Goal: Check status: Check status

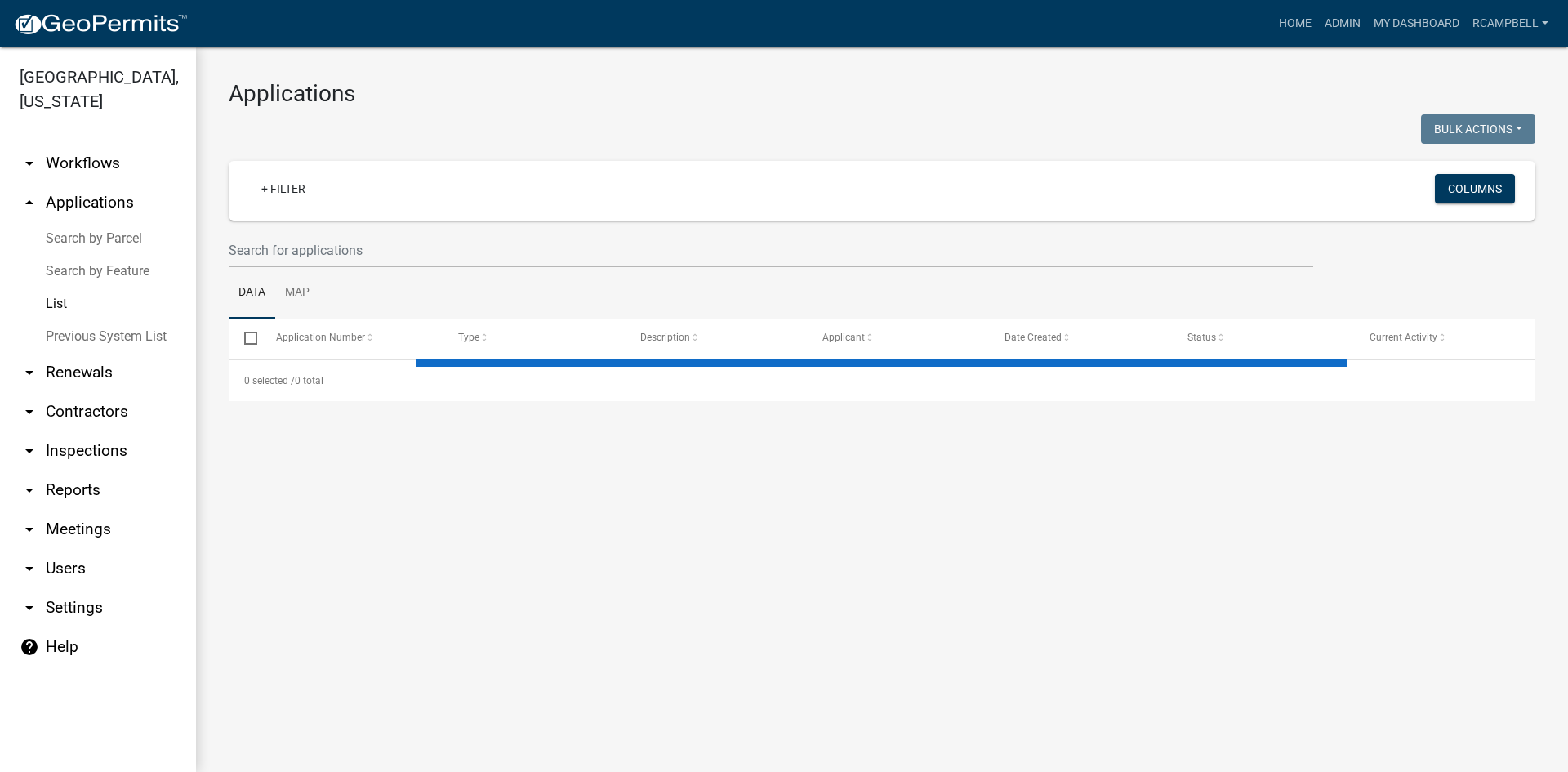
select select "3: 100"
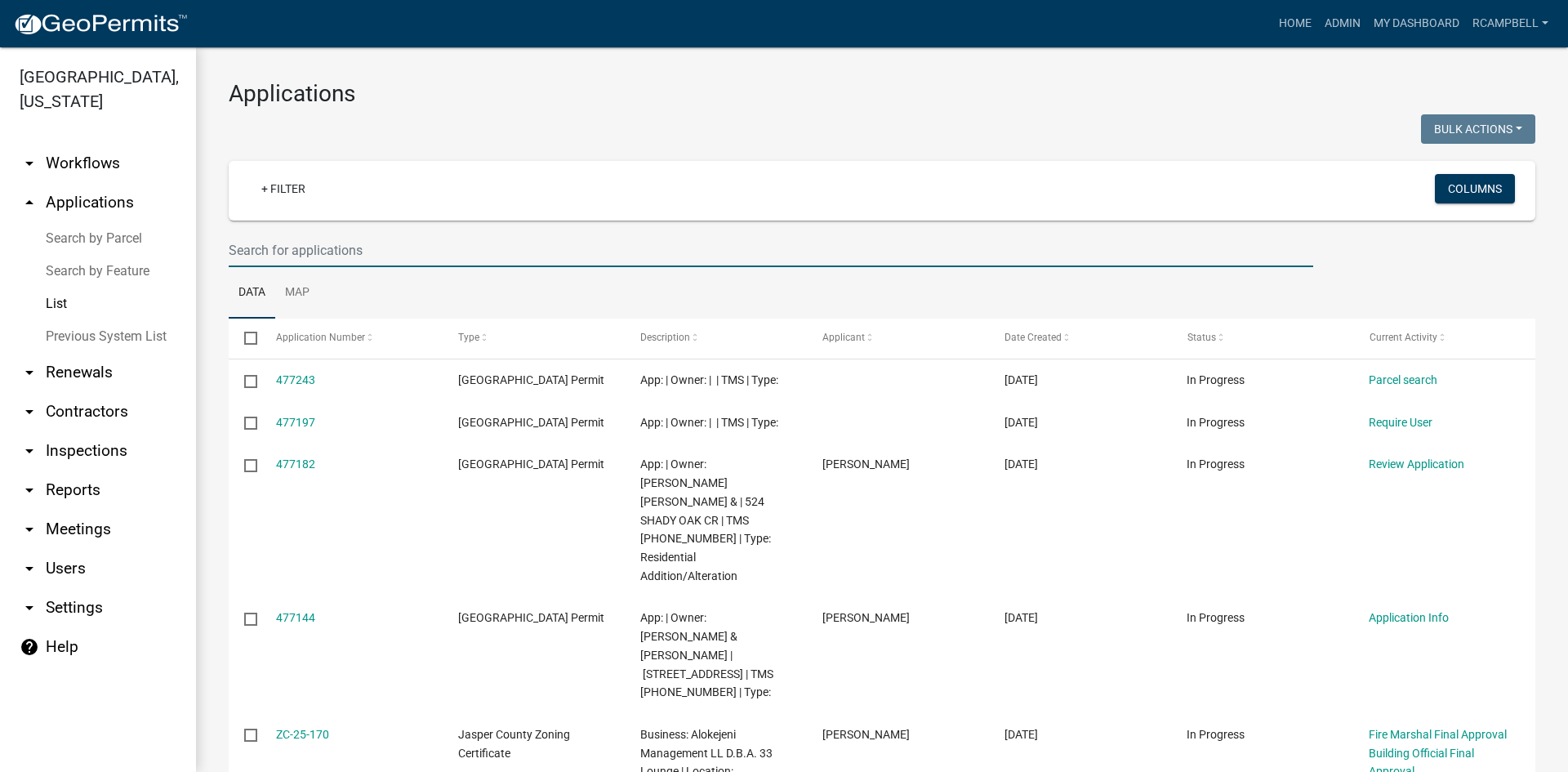
click at [278, 246] on input "text" at bounding box center [771, 251] width 1084 height 33
click at [285, 247] on input "text" at bounding box center [771, 251] width 1084 height 33
type input "3"
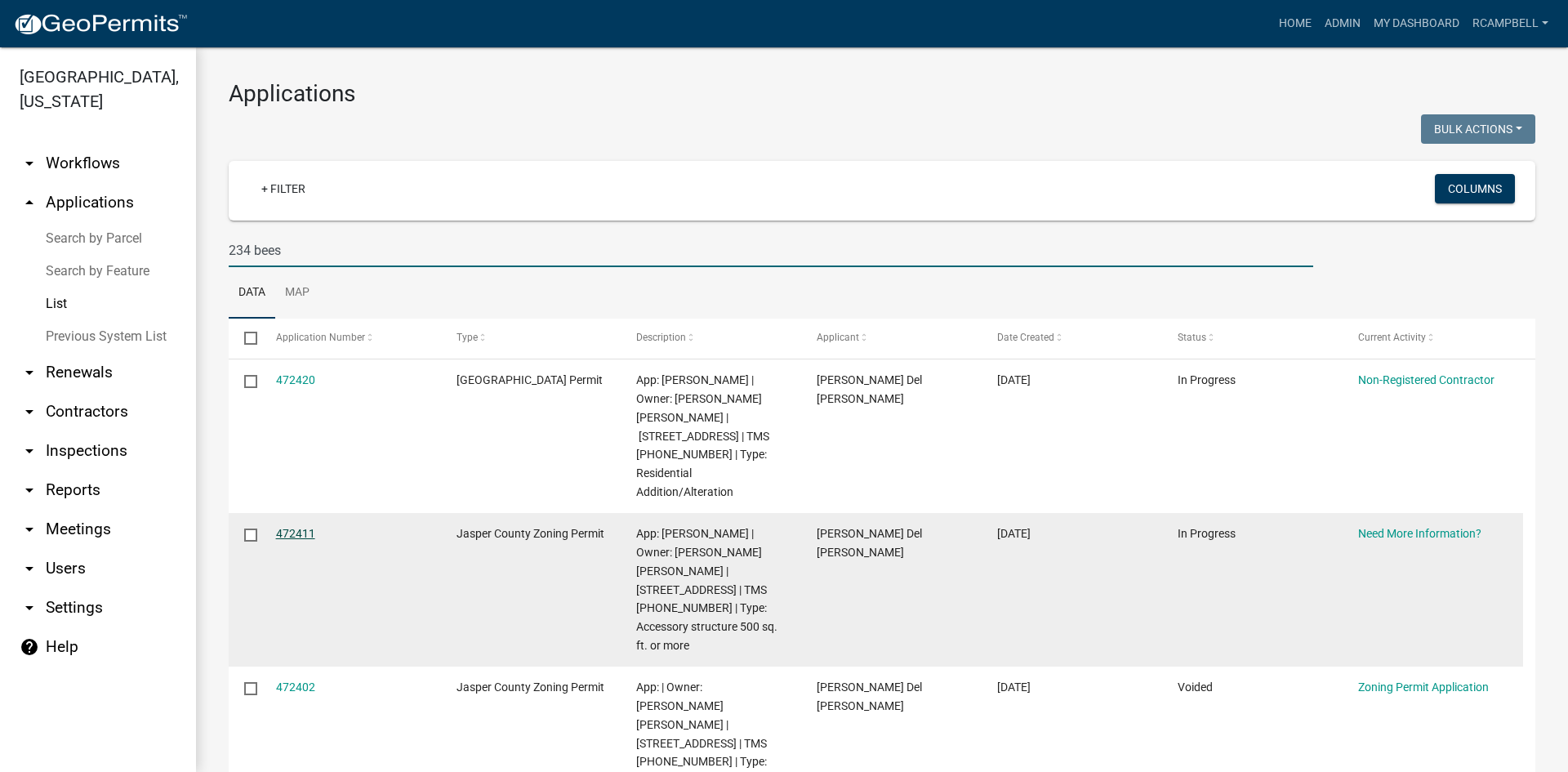
type input "234 bees"
click at [292, 527] on link "472411" at bounding box center [295, 534] width 39 height 13
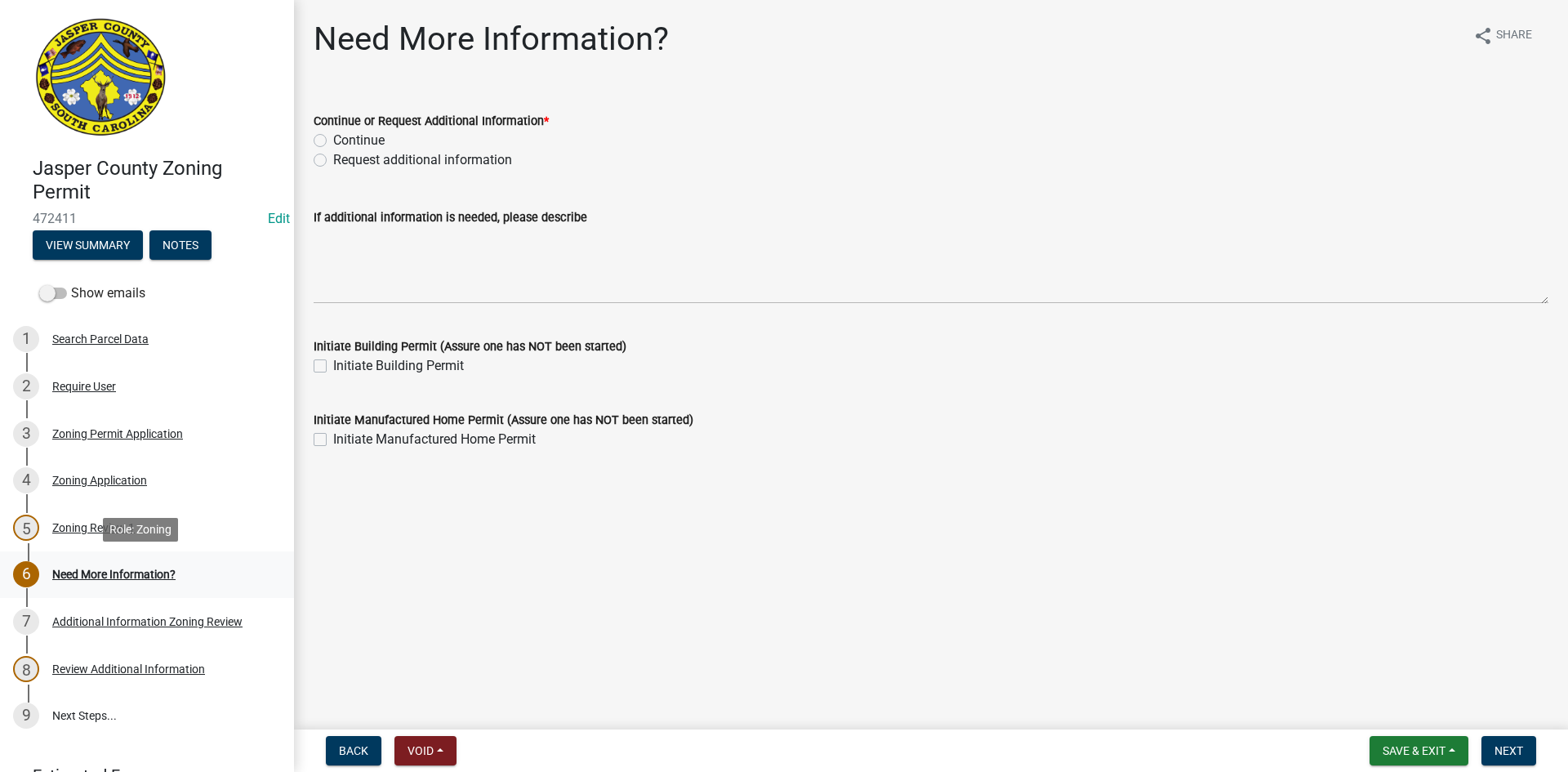
click at [113, 576] on div "Need More Information?" at bounding box center [114, 574] width 124 height 12
click at [117, 617] on div "Additional Information Zoning Review" at bounding box center [148, 622] width 190 height 12
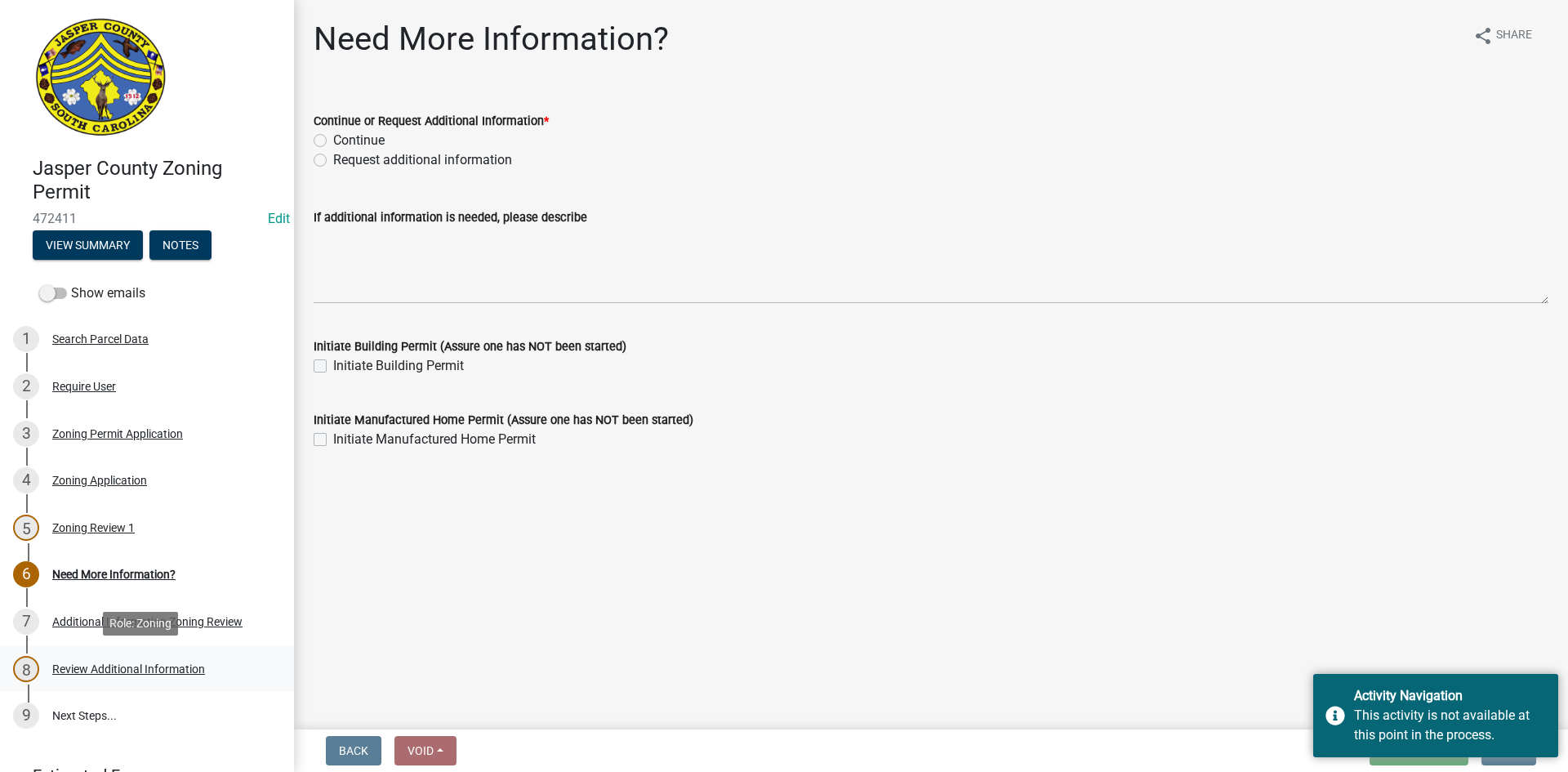
click at [117, 674] on div "Review Additional Information" at bounding box center [129, 669] width 153 height 12
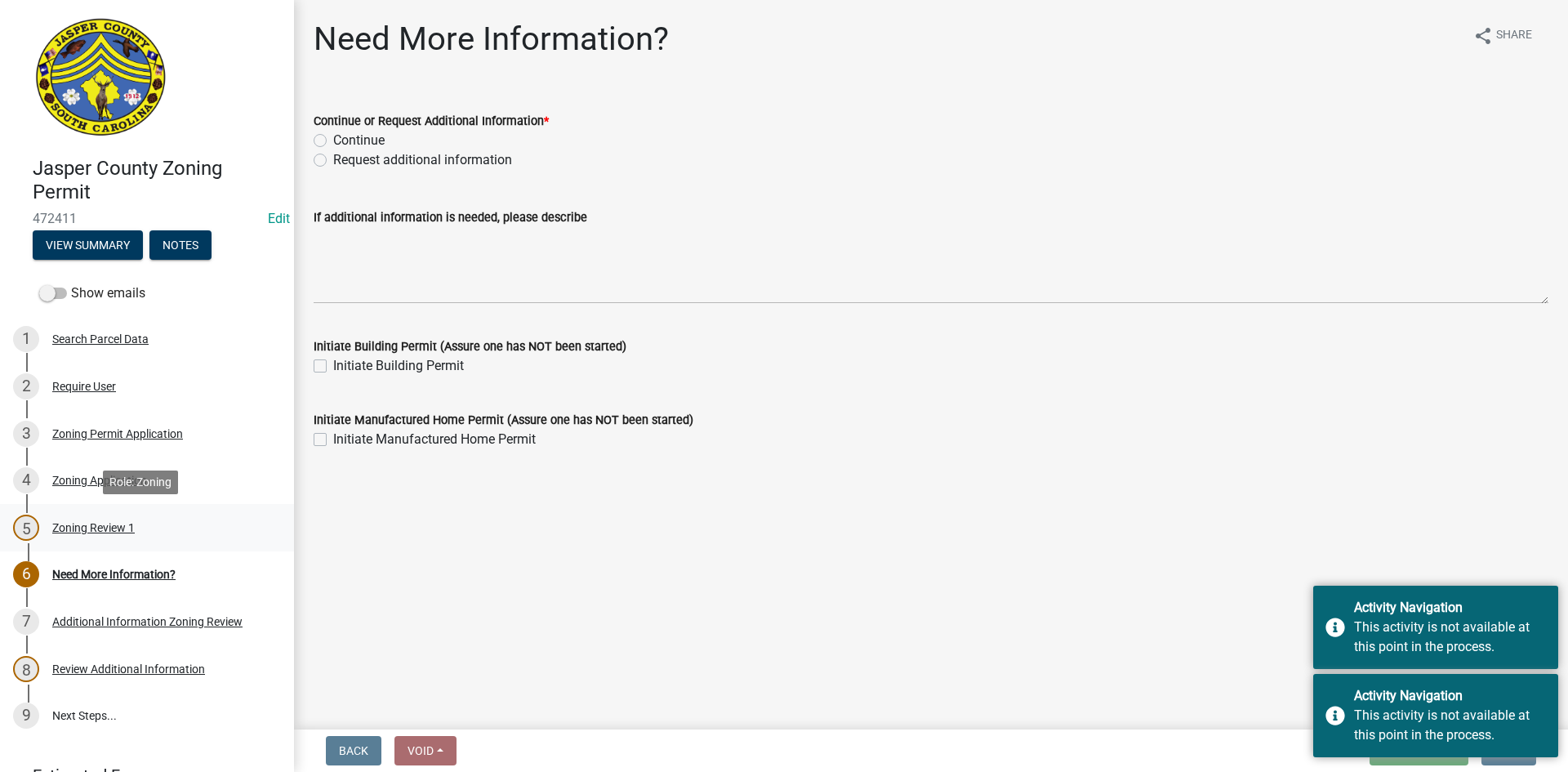
click at [88, 527] on div "Zoning Review 1" at bounding box center [94, 528] width 83 height 12
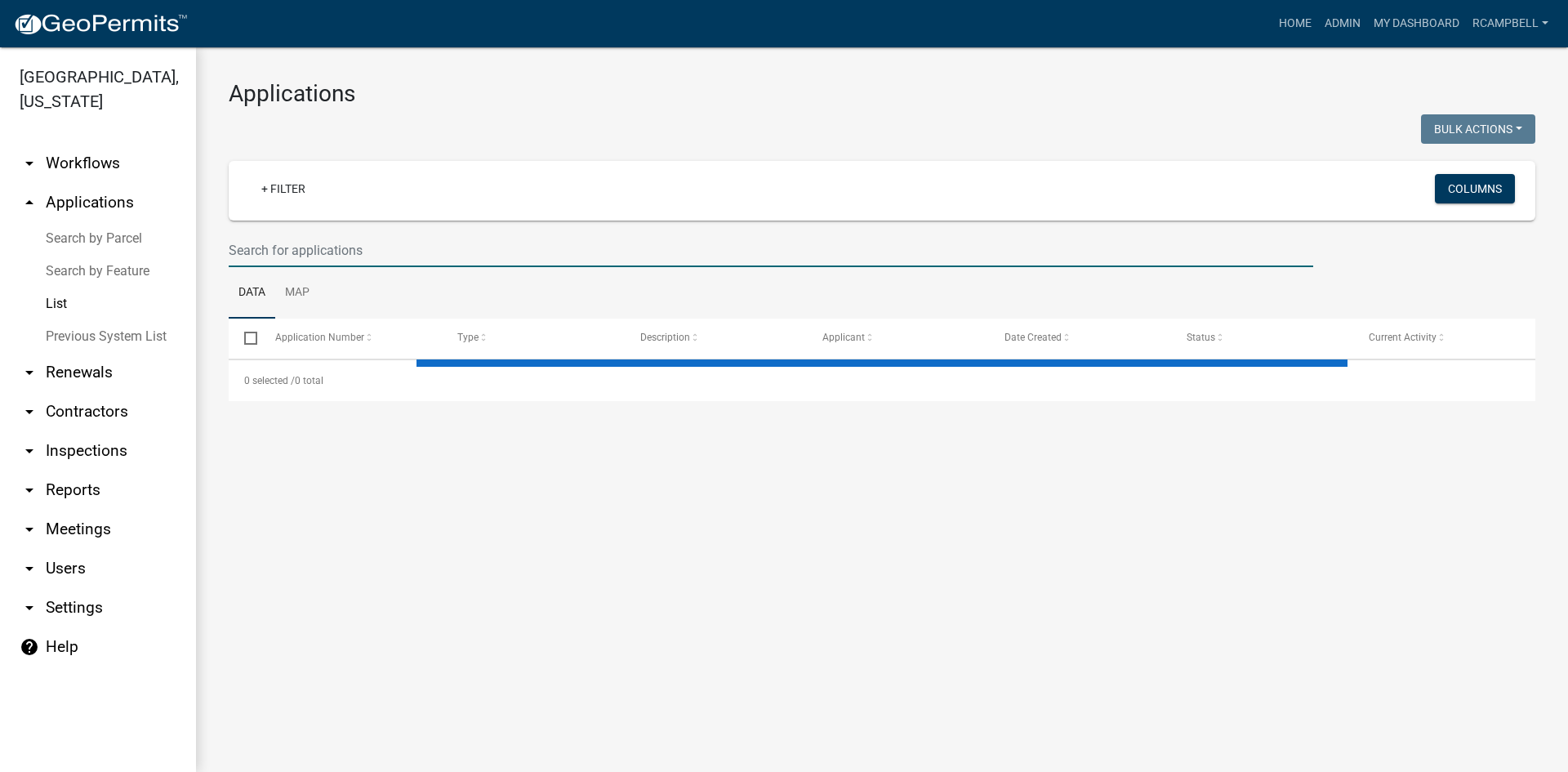
click at [270, 253] on input "text" at bounding box center [771, 251] width 1084 height 33
type input "23"
select select "3: 100"
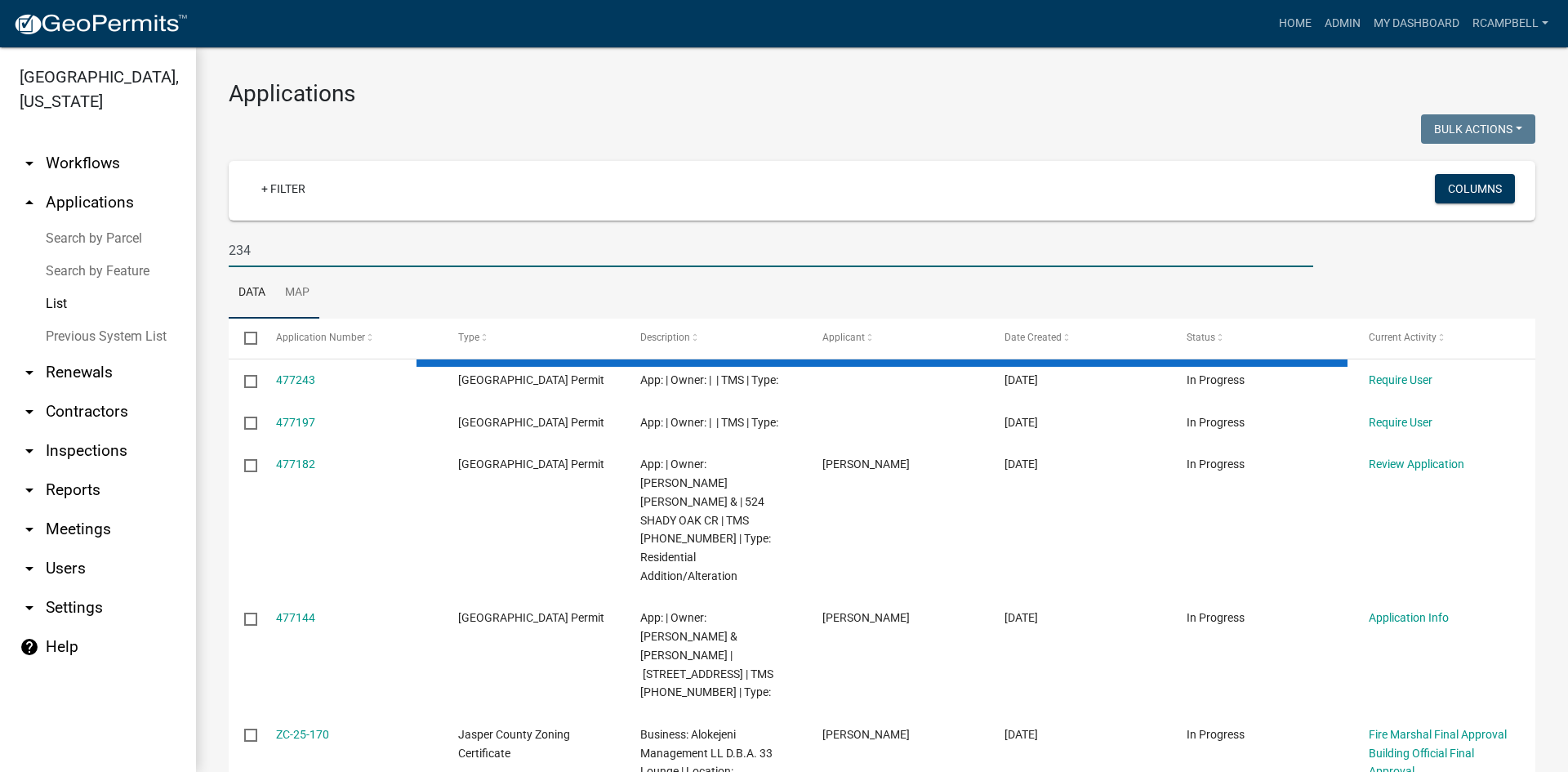
type input "234 bees"
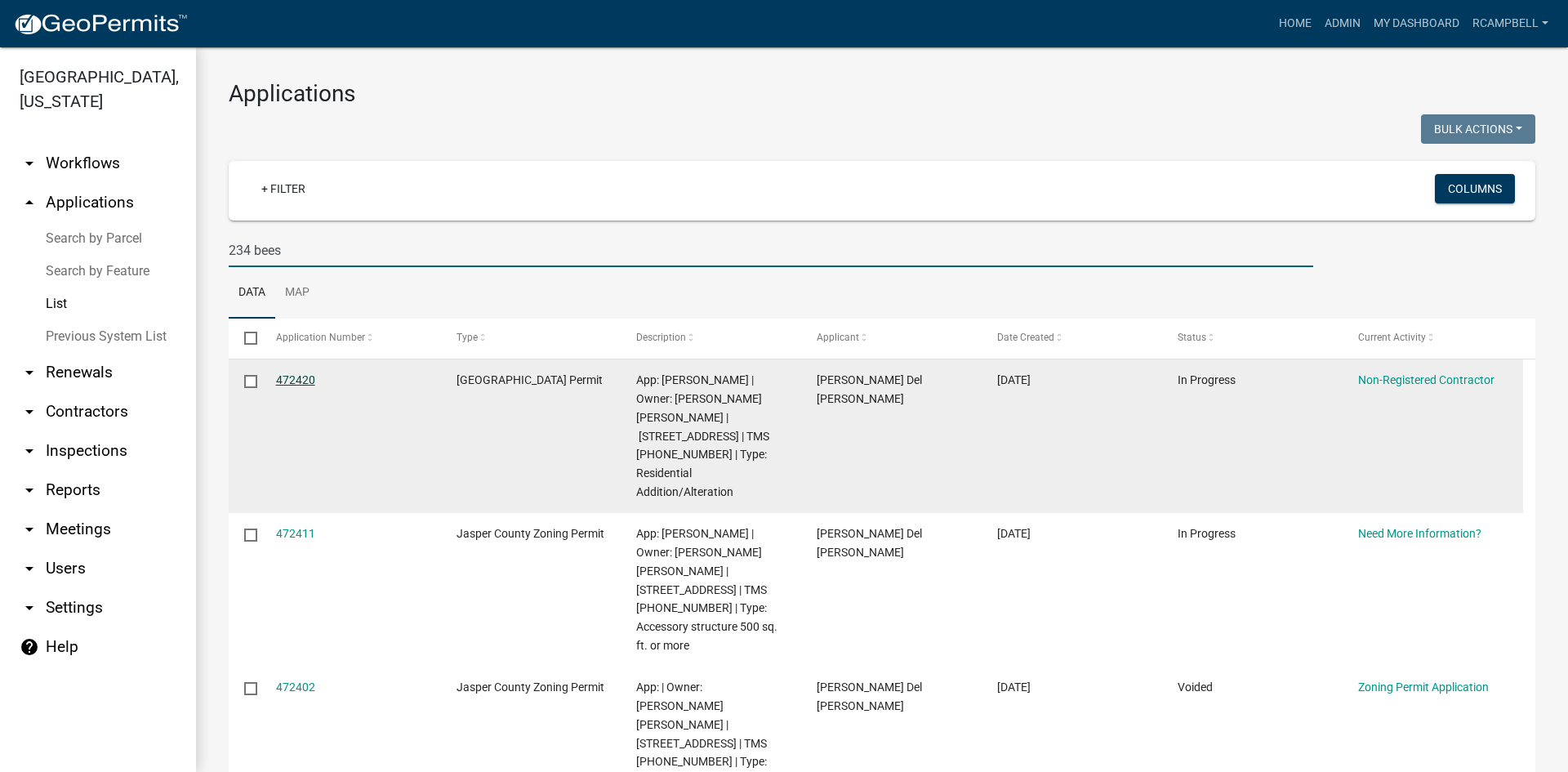
click at [289, 383] on link "472420" at bounding box center [295, 380] width 39 height 13
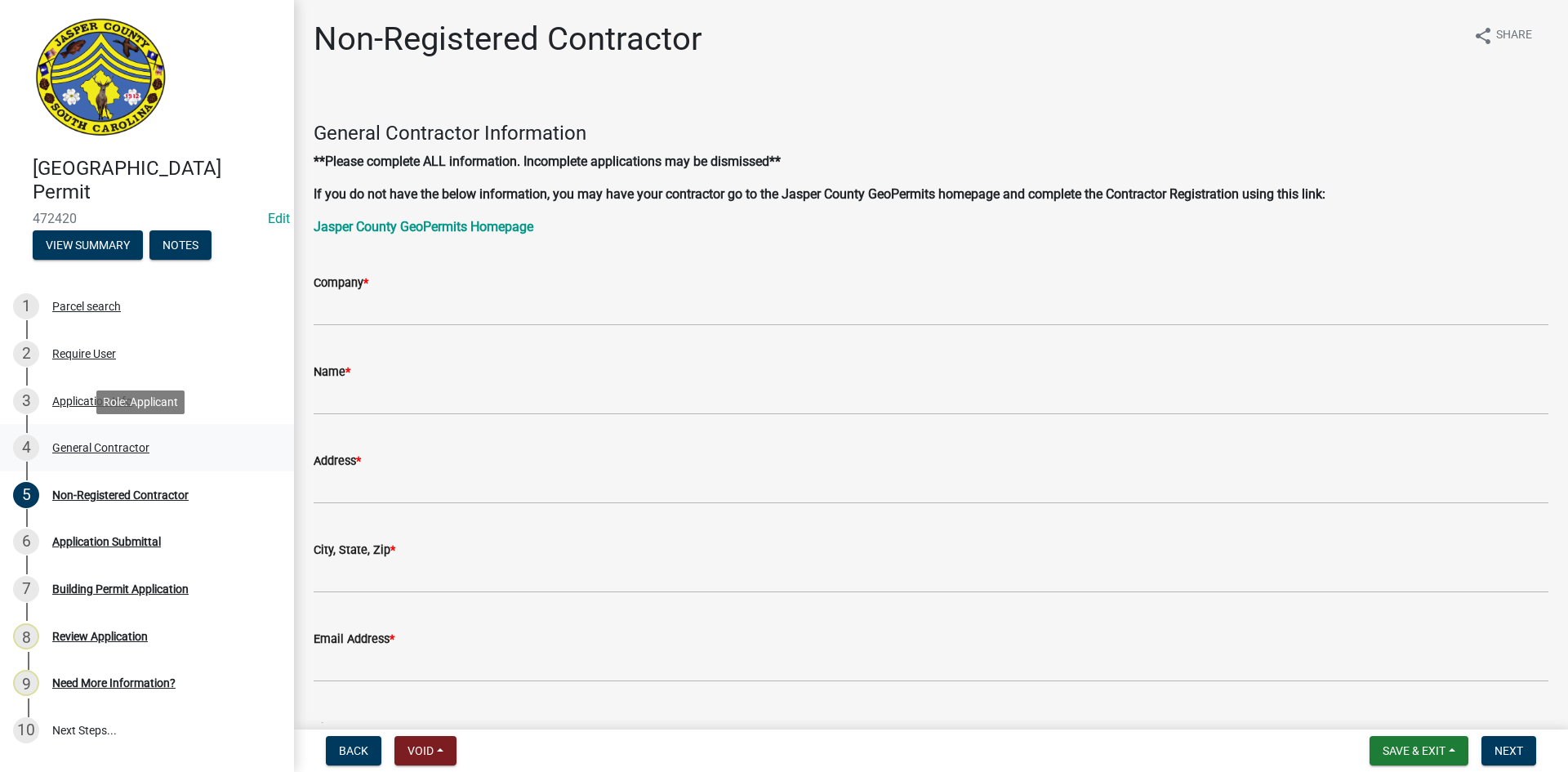
click at [169, 444] on div "4 General Contractor" at bounding box center [140, 447] width 255 height 26
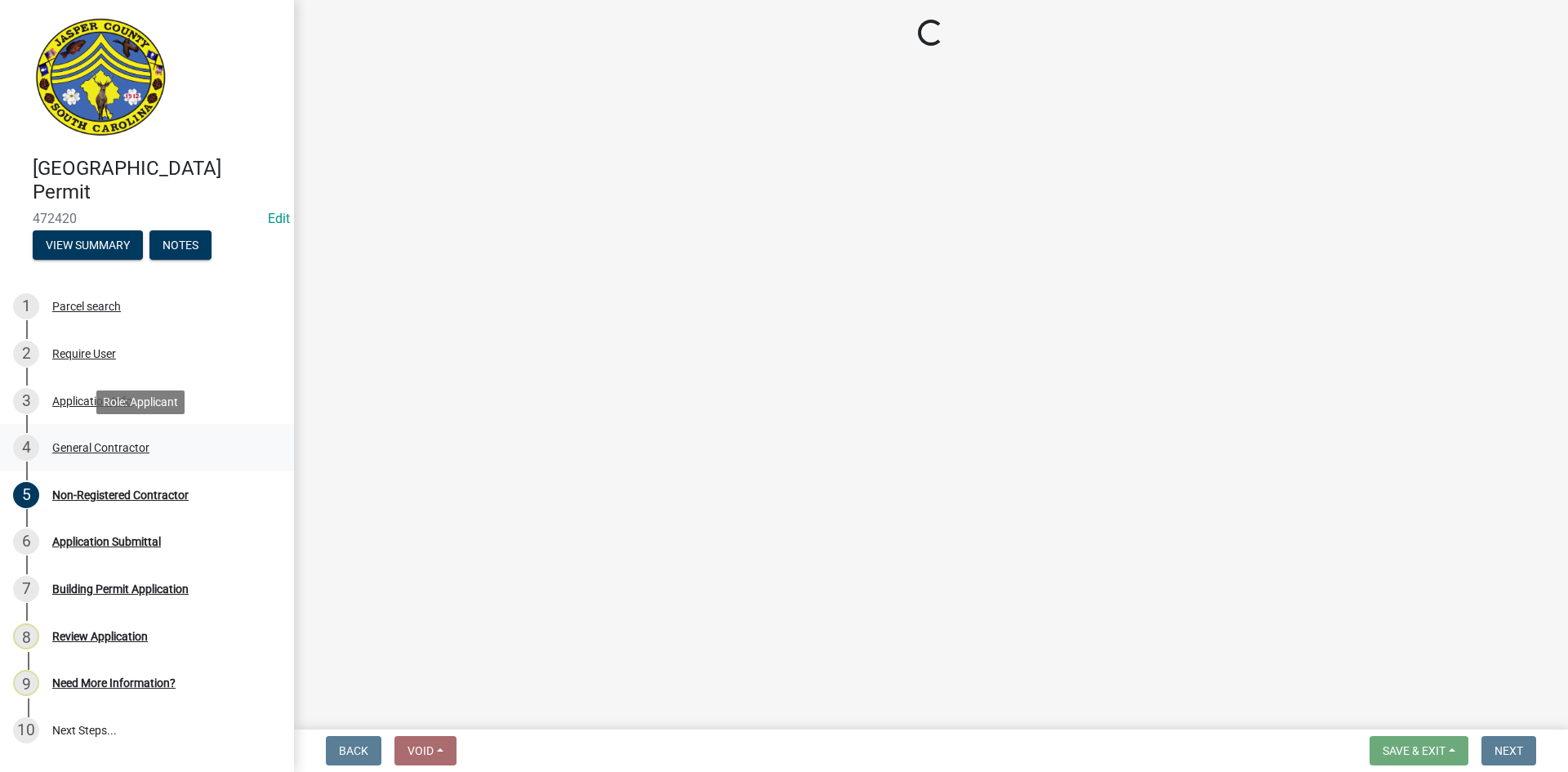
click at [103, 443] on div "General Contractor" at bounding box center [101, 448] width 97 height 12
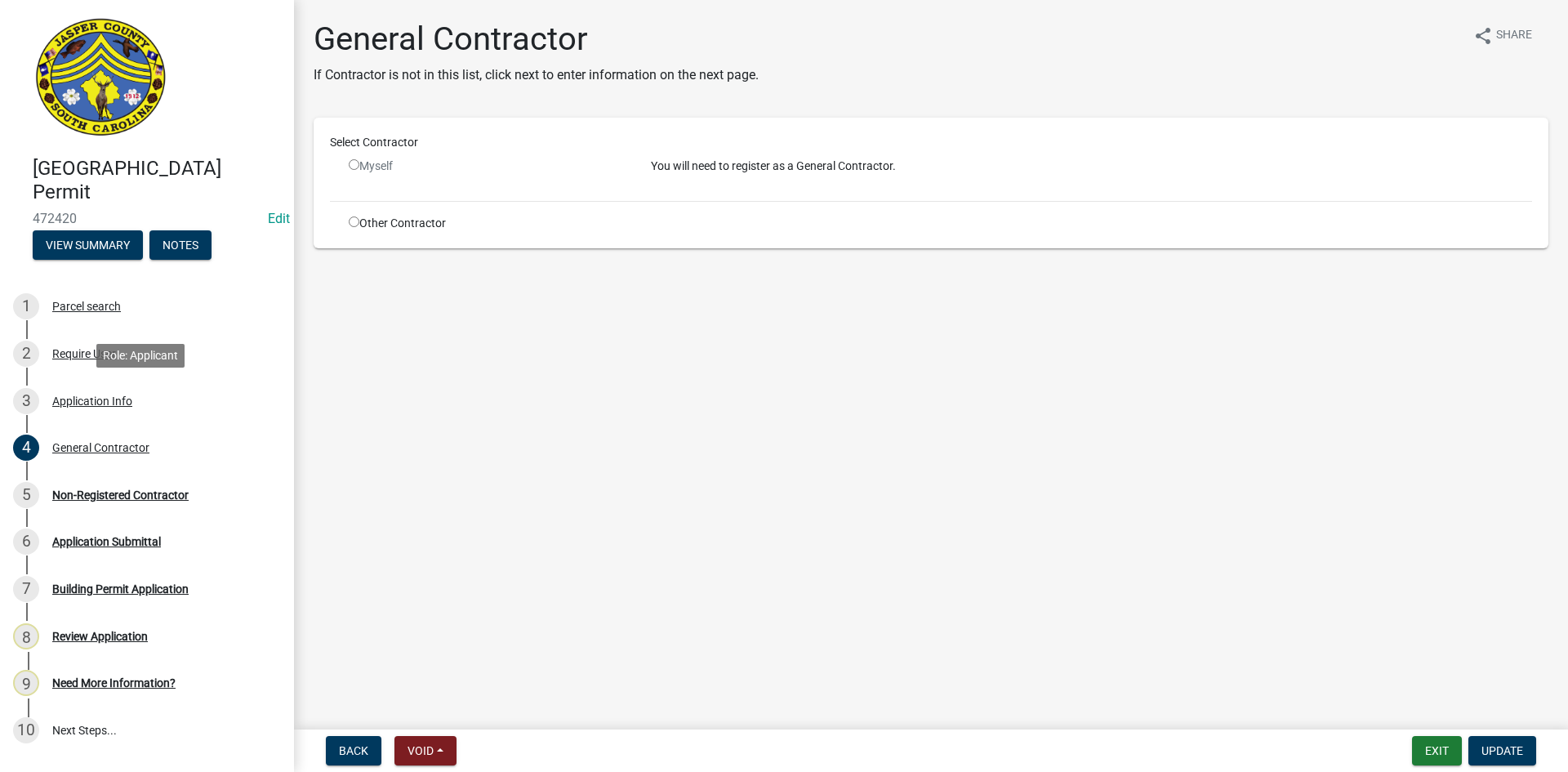
click at [98, 403] on div "Application Info" at bounding box center [93, 401] width 80 height 12
click at [95, 404] on div "Application Info" at bounding box center [93, 401] width 80 height 12
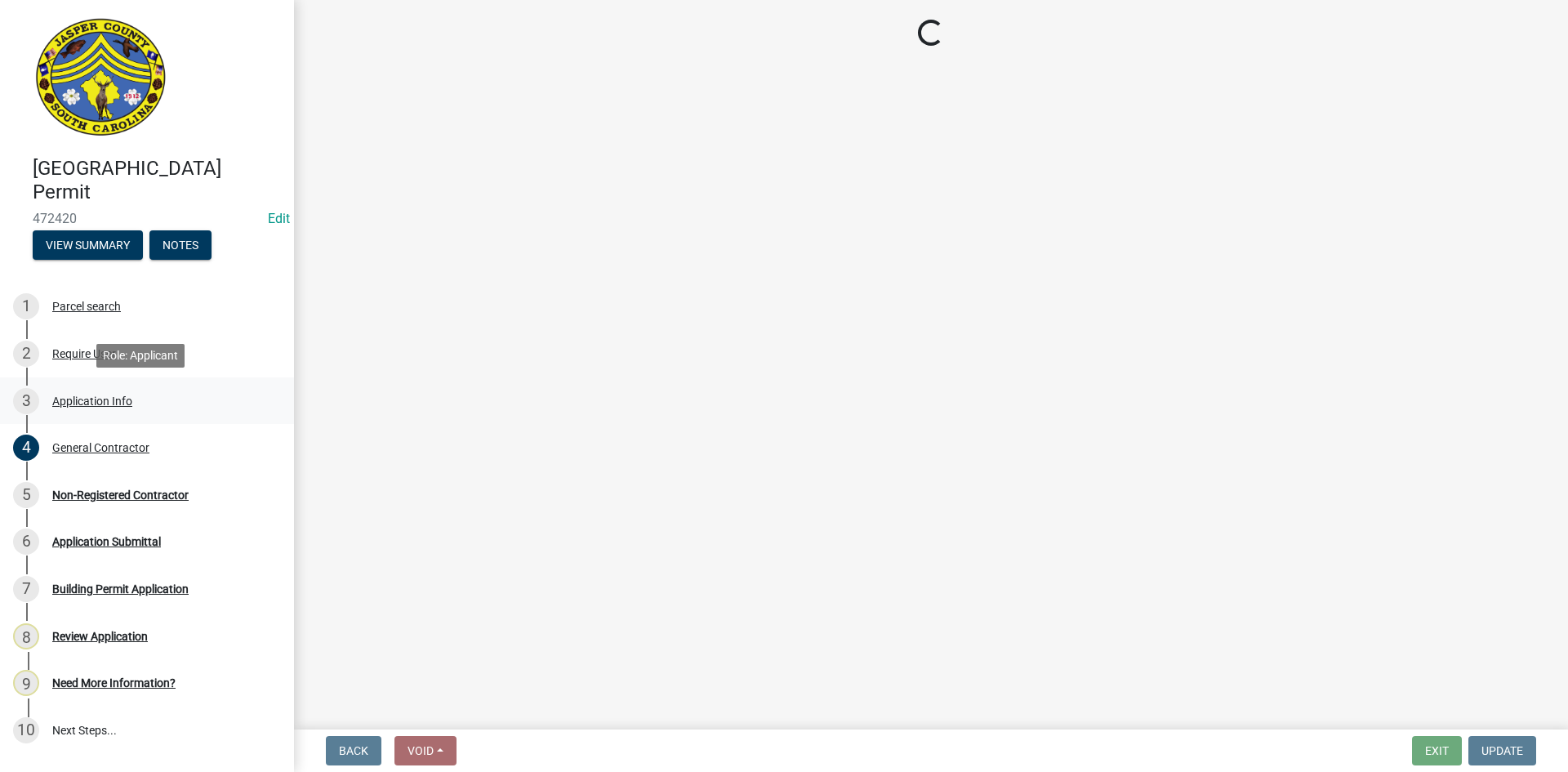
select select "4b7d28f2-ad6d-4146-a007-9cde64d4e27b"
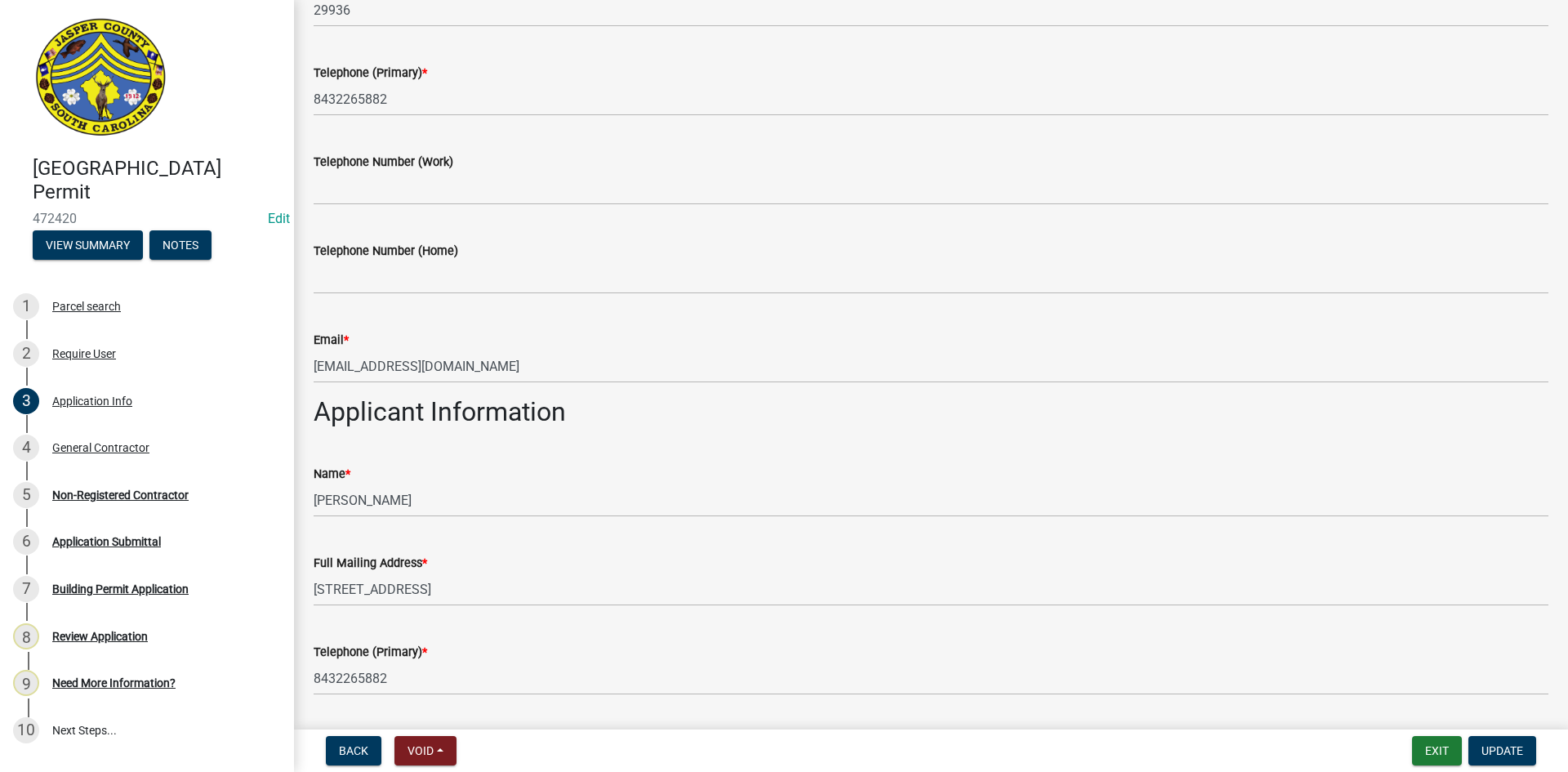
scroll to position [735, 0]
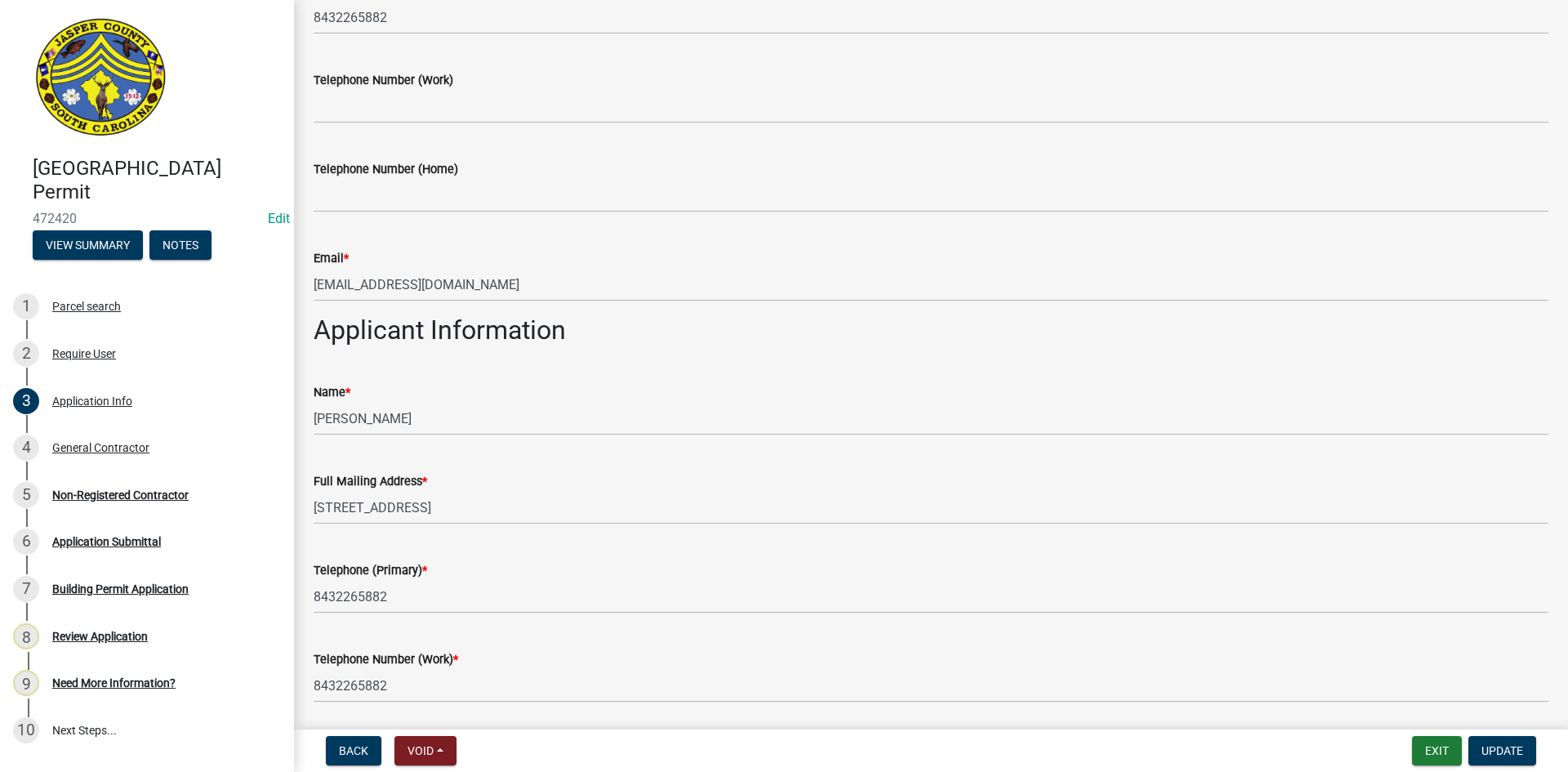
select select "4b7d28f2-ad6d-4146-a007-9cde64d4e27b"
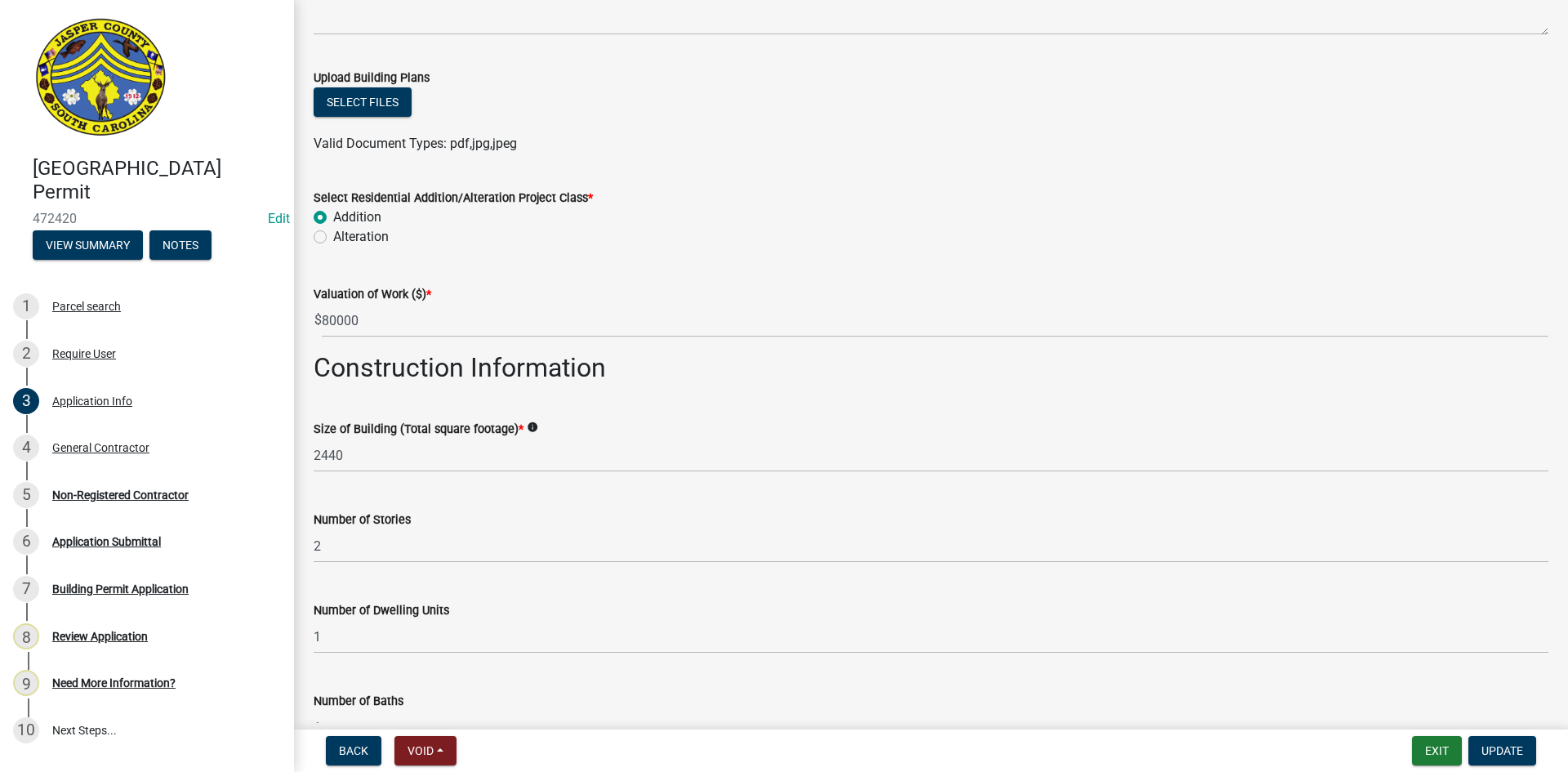
scroll to position [2528, 0]
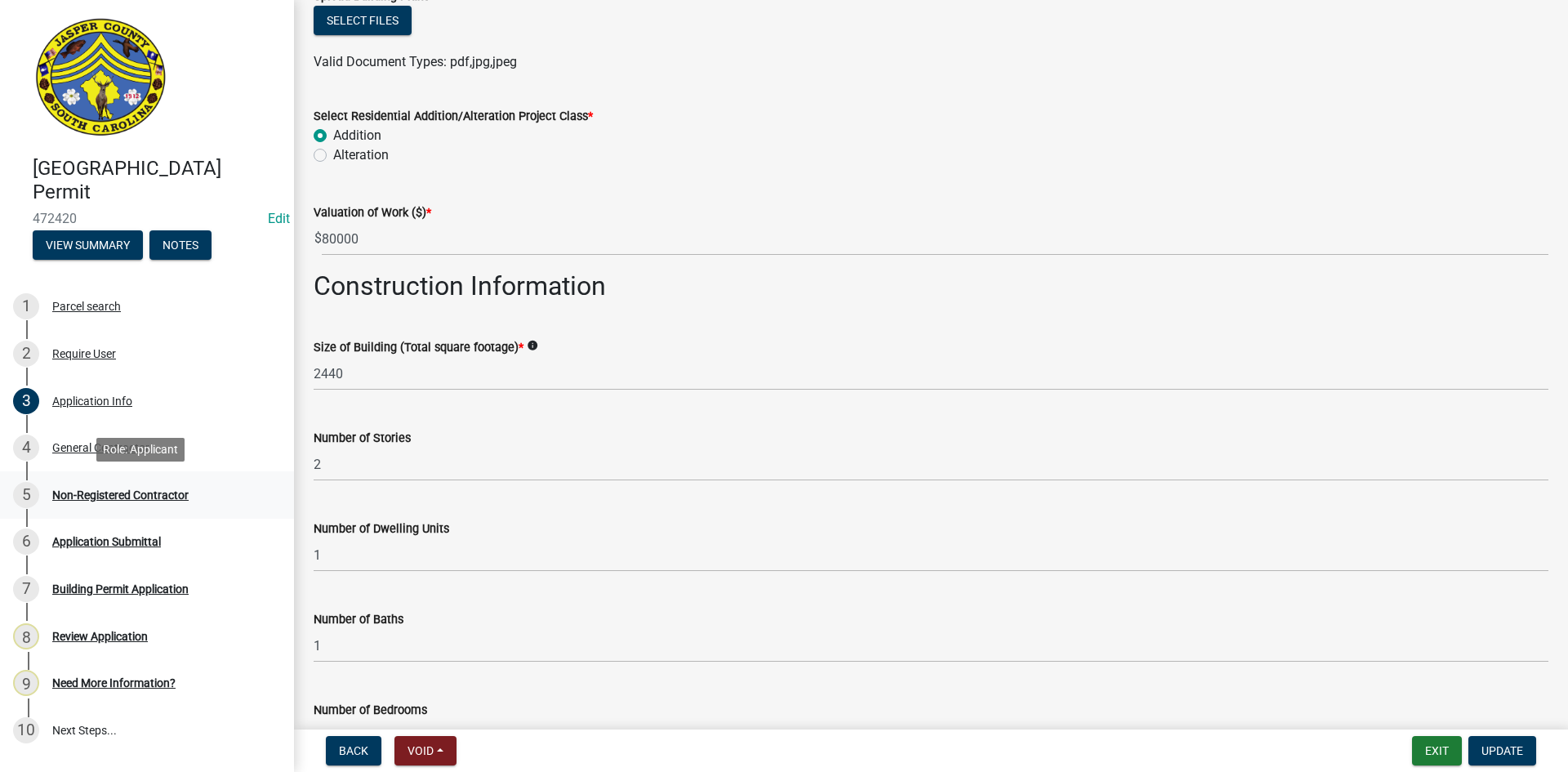
click at [82, 494] on div "Non-Registered Contractor" at bounding box center [120, 495] width 136 height 12
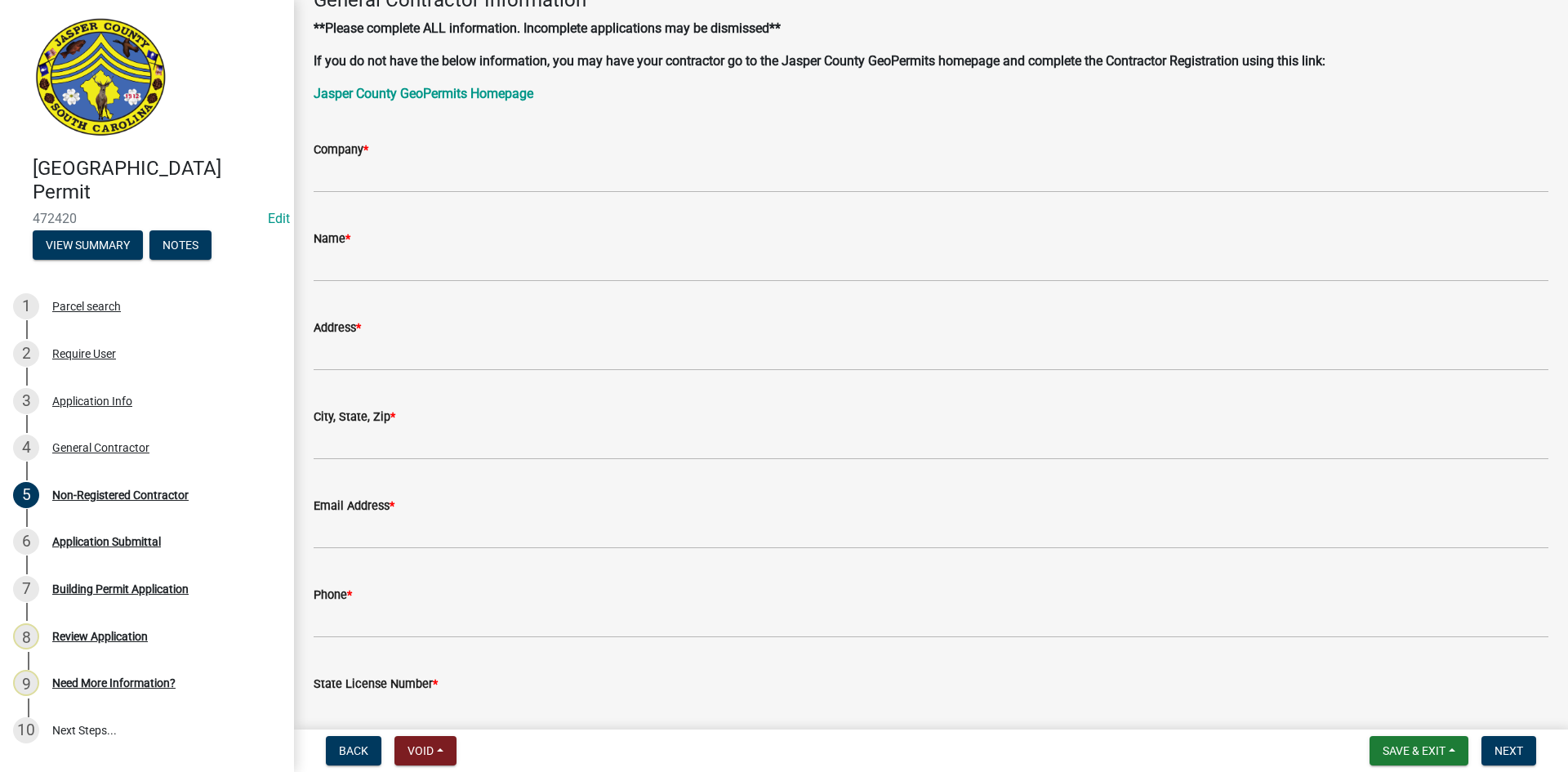
scroll to position [0, 0]
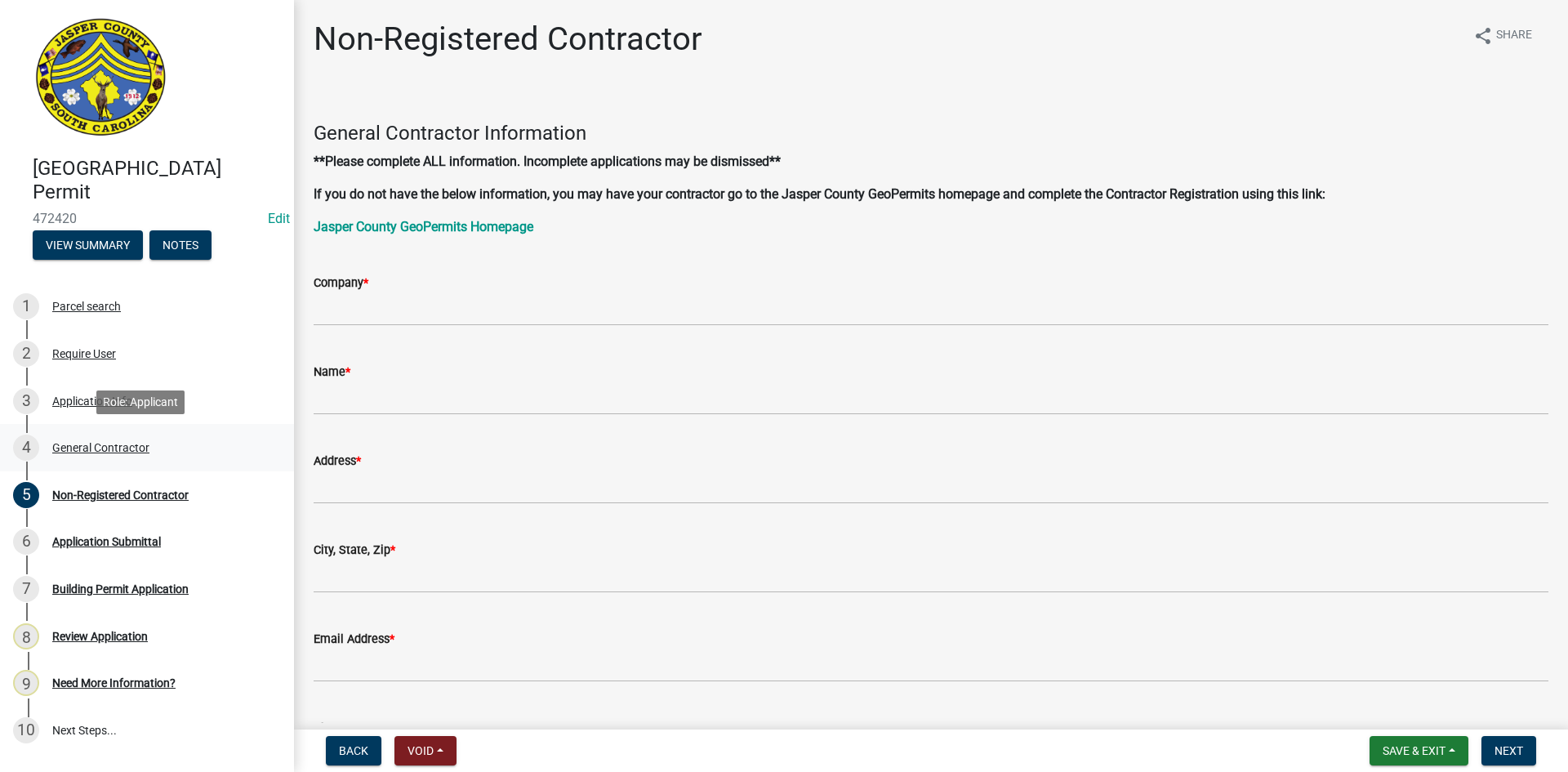
click at [83, 446] on div "General Contractor" at bounding box center [101, 448] width 97 height 12
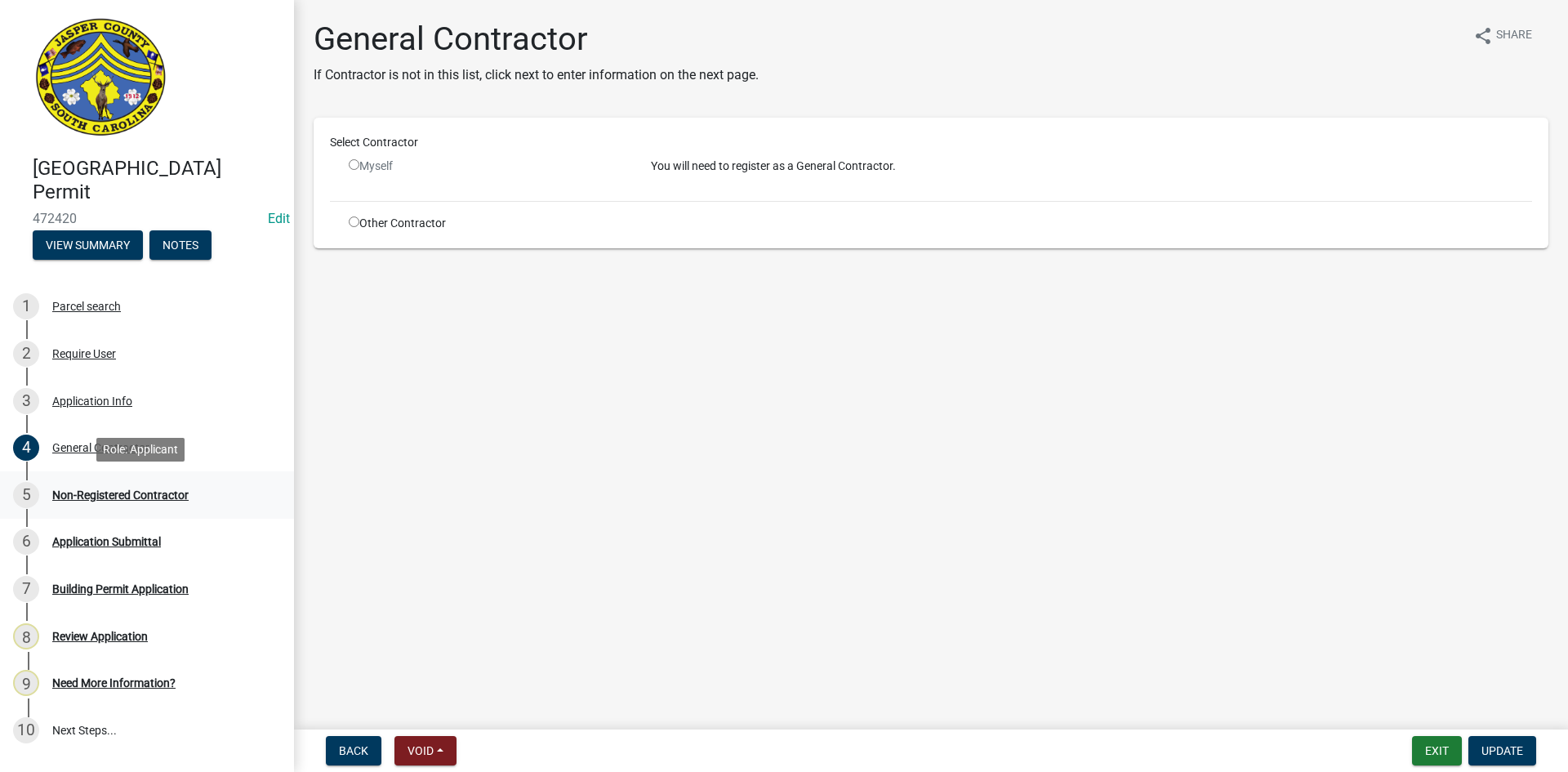
click at [120, 498] on div "Non-Registered Contractor" at bounding box center [120, 495] width 136 height 12
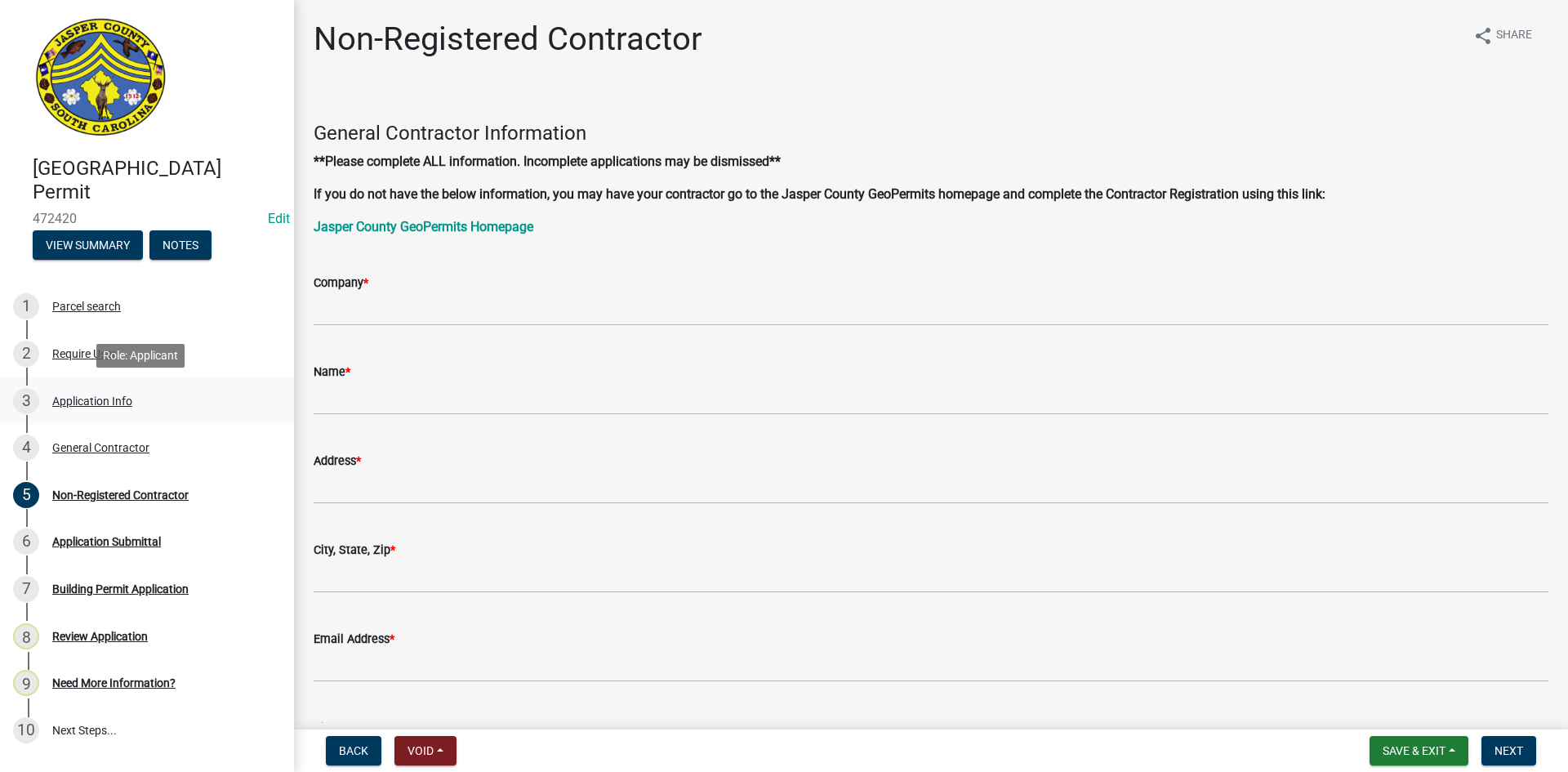
click at [58, 407] on div "Application Info" at bounding box center [93, 401] width 80 height 12
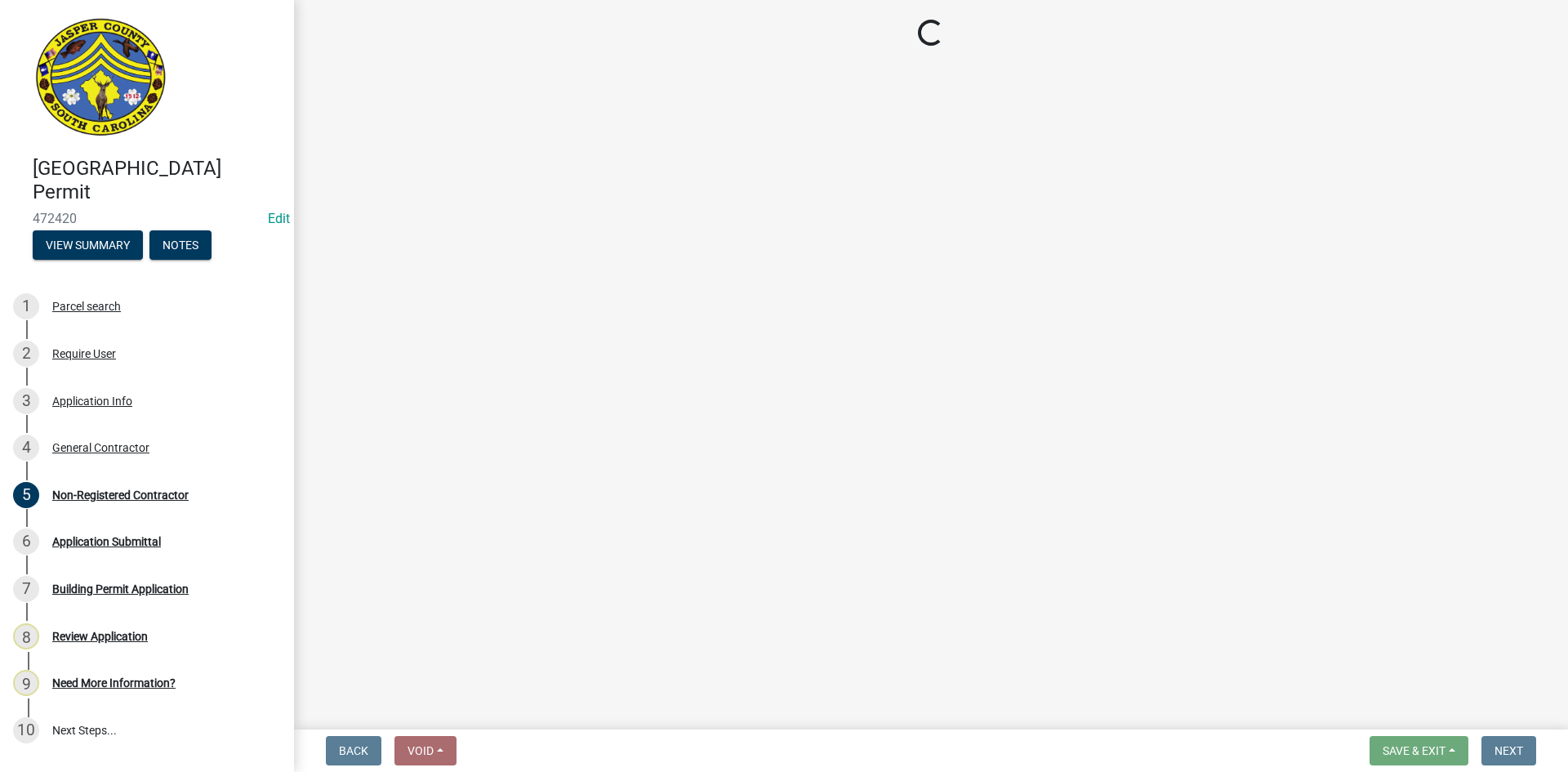
select select "4b7d28f2-ad6d-4146-a007-9cde64d4e27b"
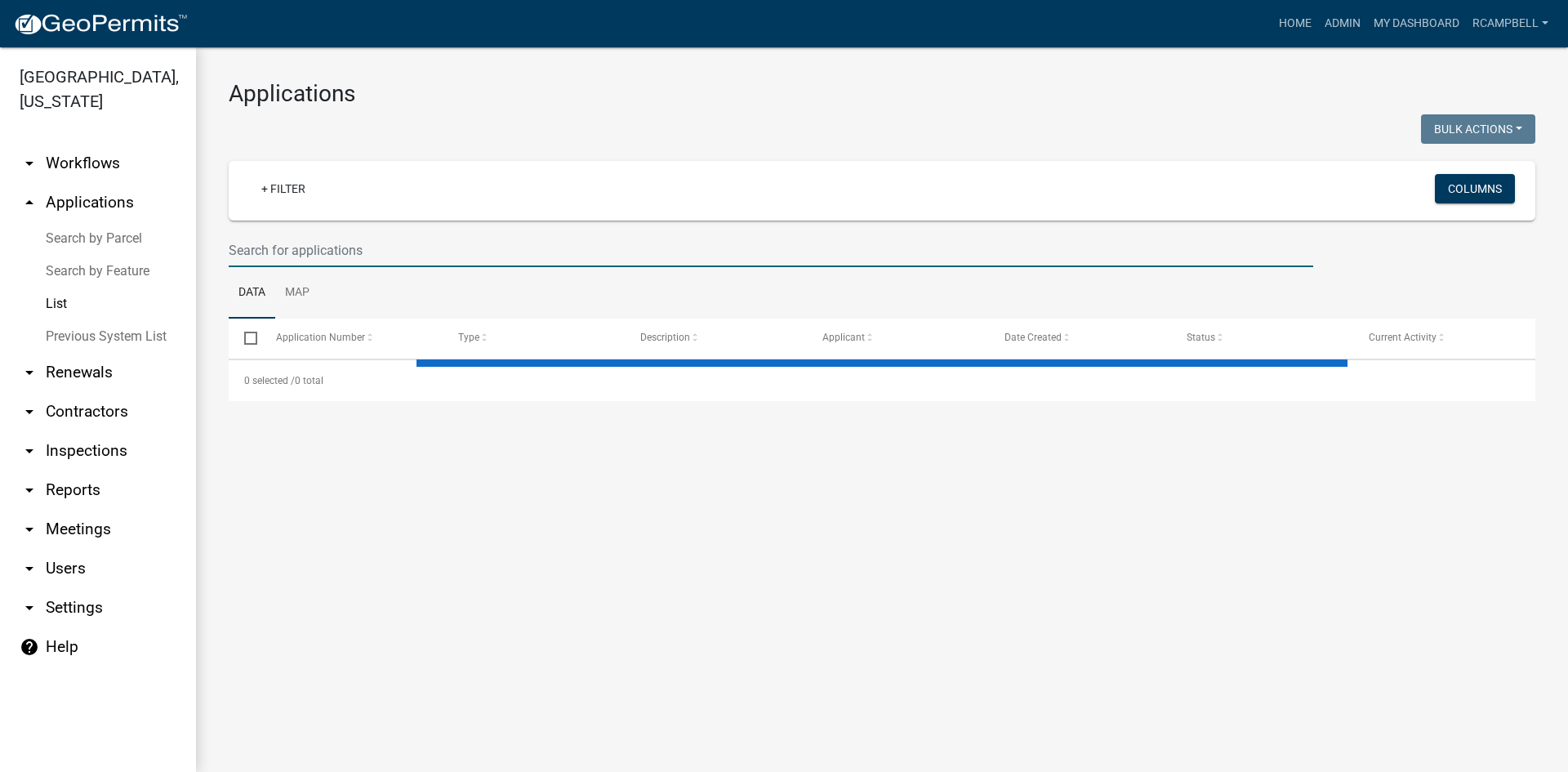
select select "3: 100"
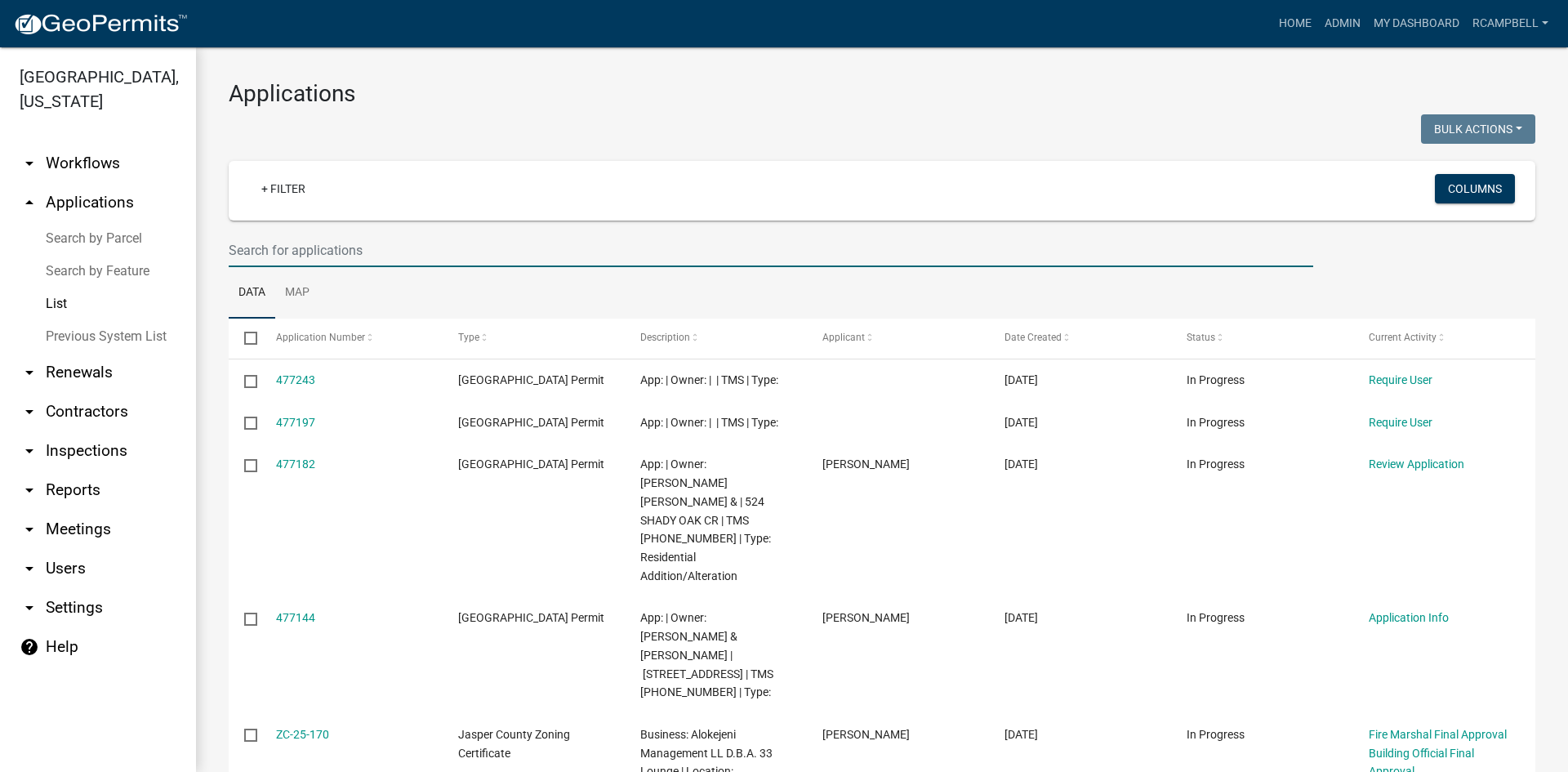
click at [321, 246] on input "text" at bounding box center [771, 251] width 1084 height 33
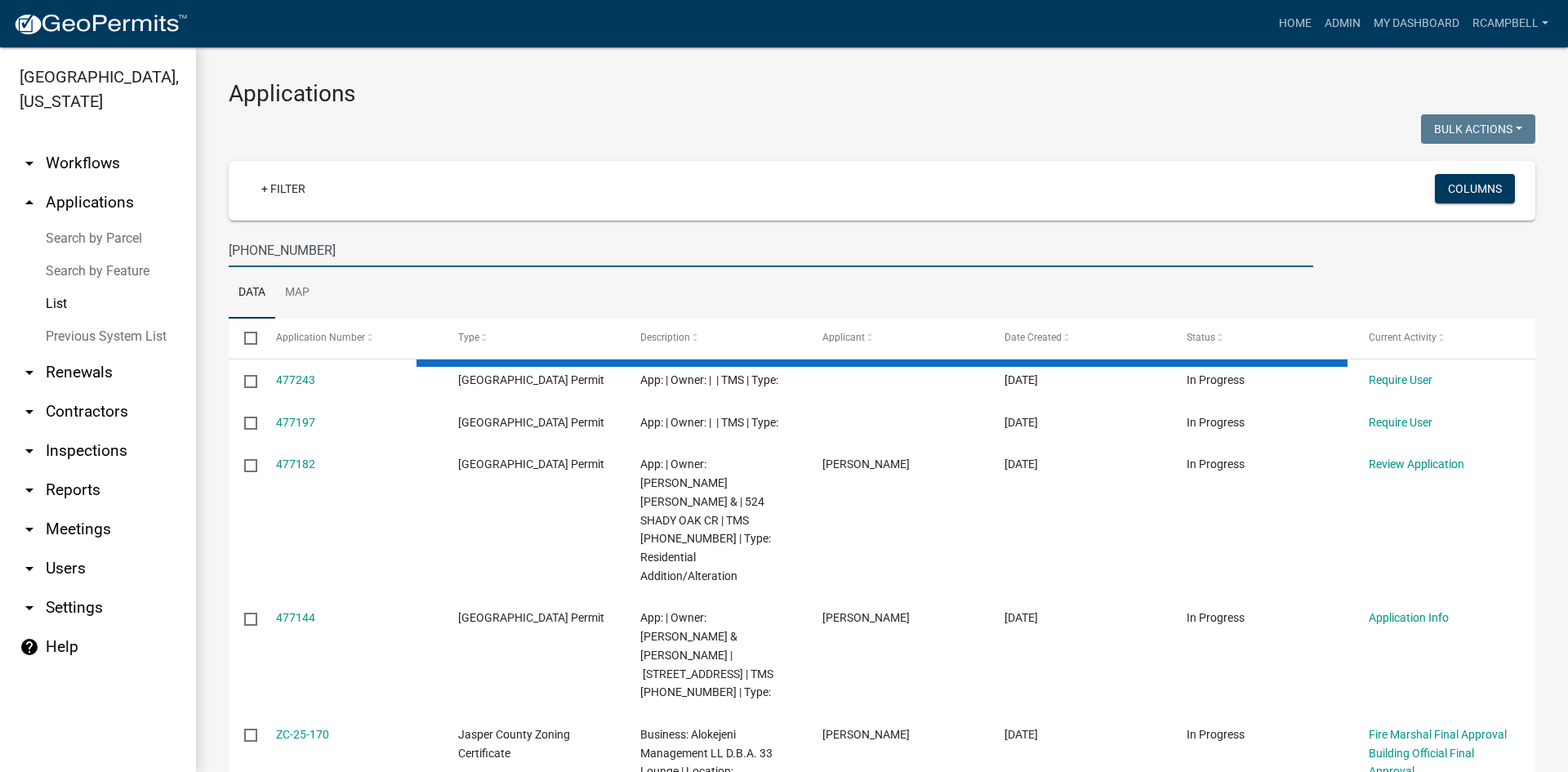
type input "[PHONE_NUMBER]"
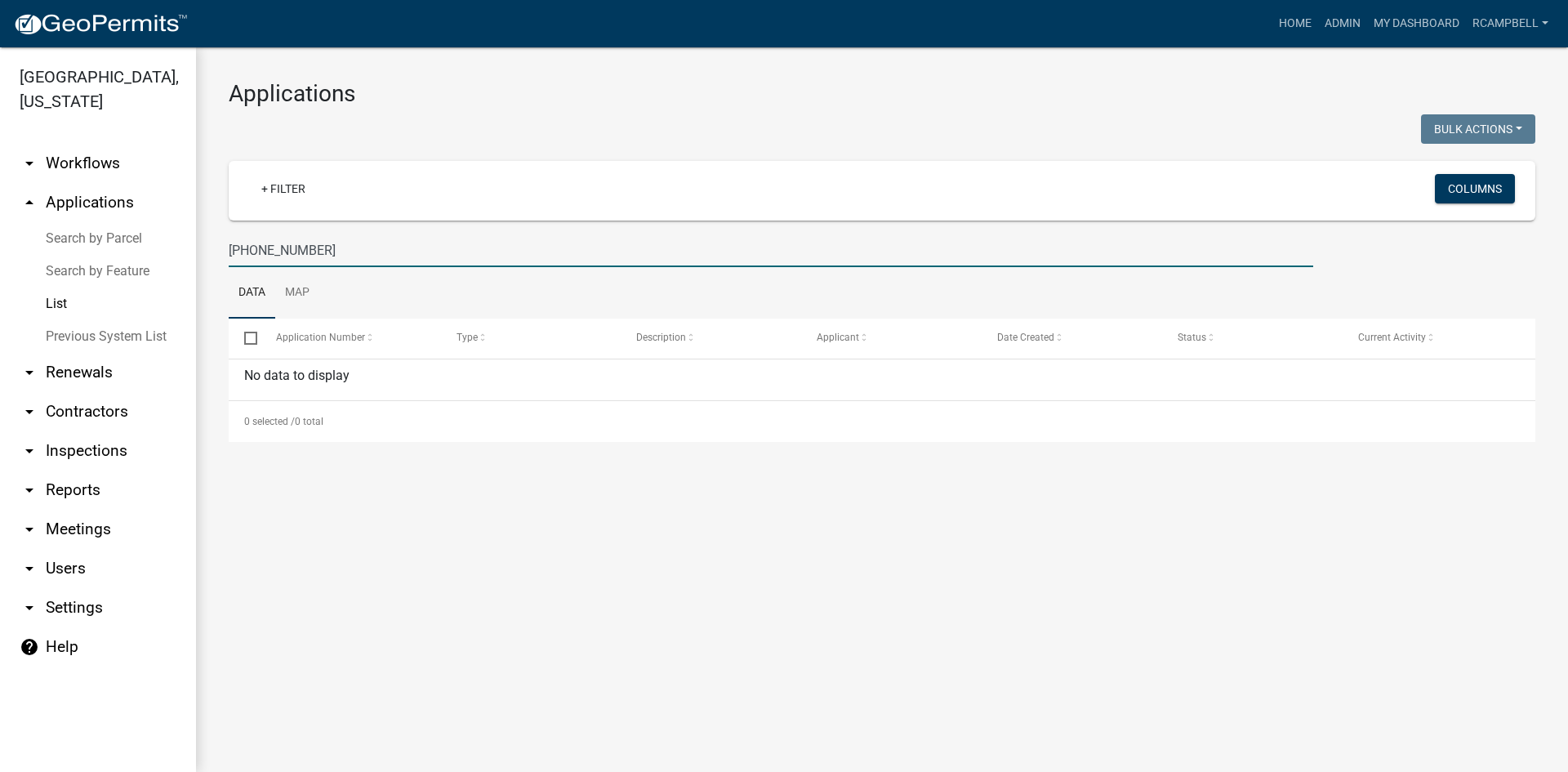
drag, startPoint x: 326, startPoint y: 246, endPoint x: 234, endPoint y: 251, distance: 92.1
click at [228, 251] on div "[PHONE_NUMBER]" at bounding box center [771, 251] width 1109 height 33
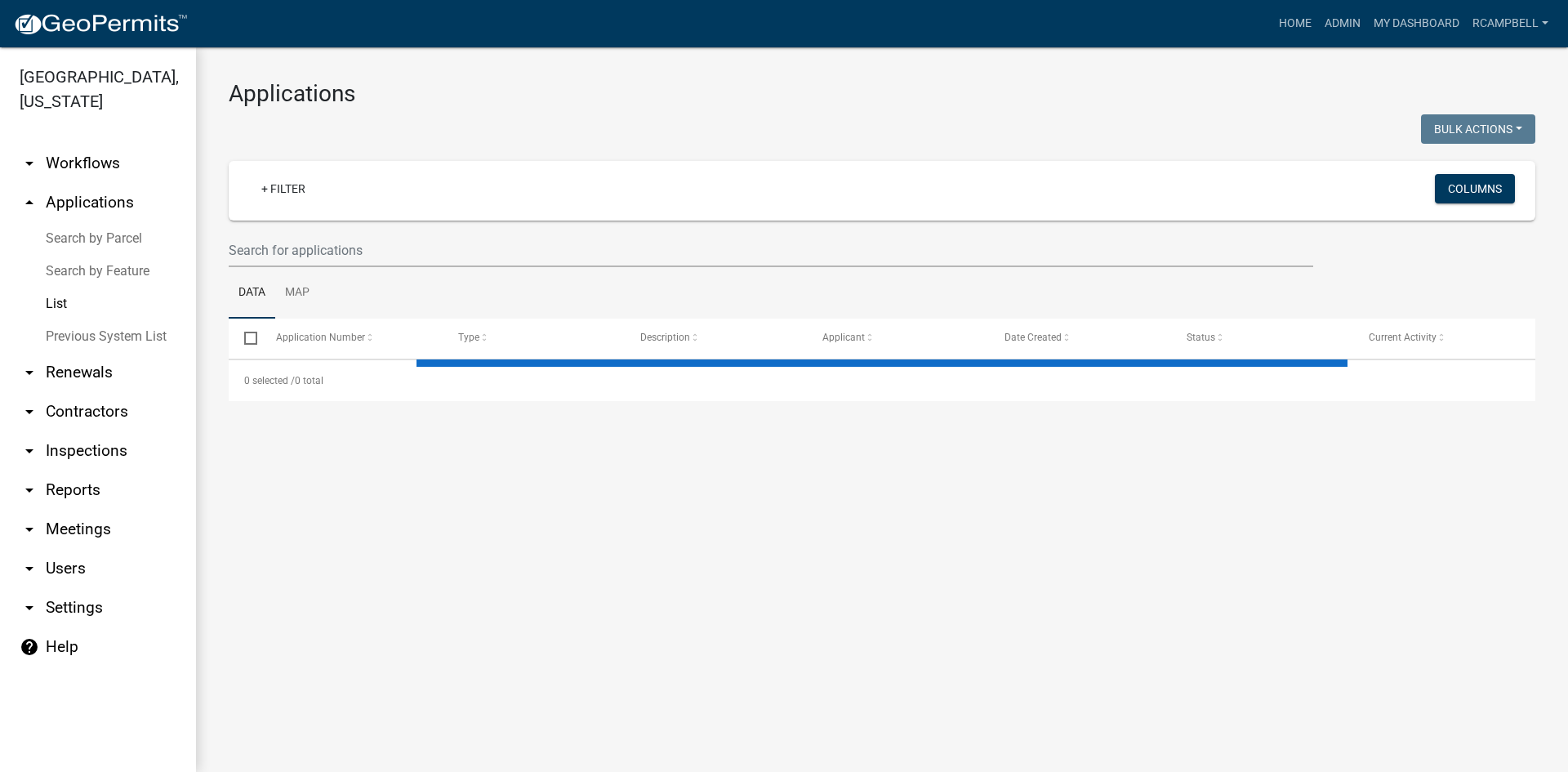
select select "3: 100"
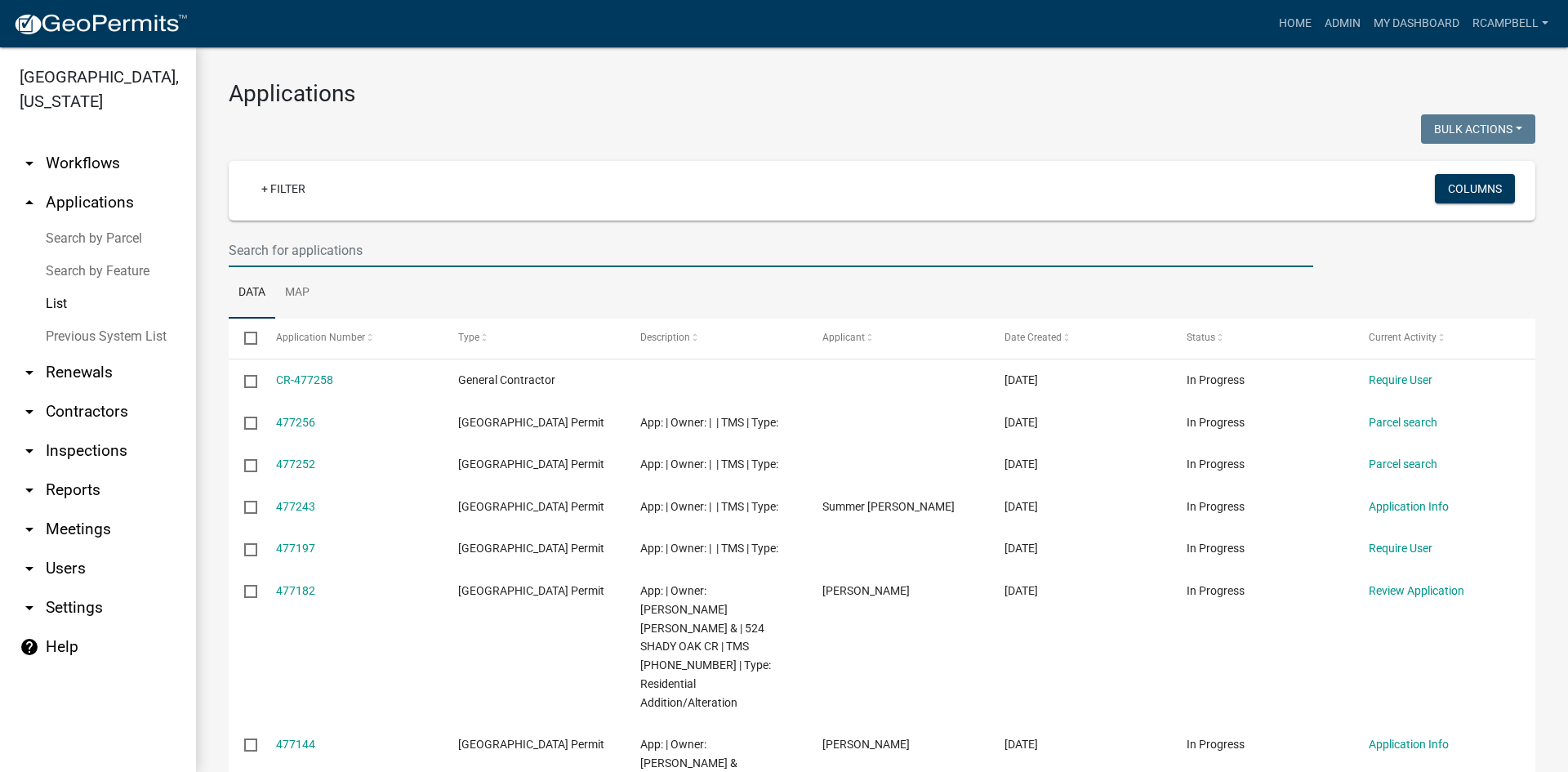
click at [279, 246] on input "text" at bounding box center [771, 251] width 1084 height 33
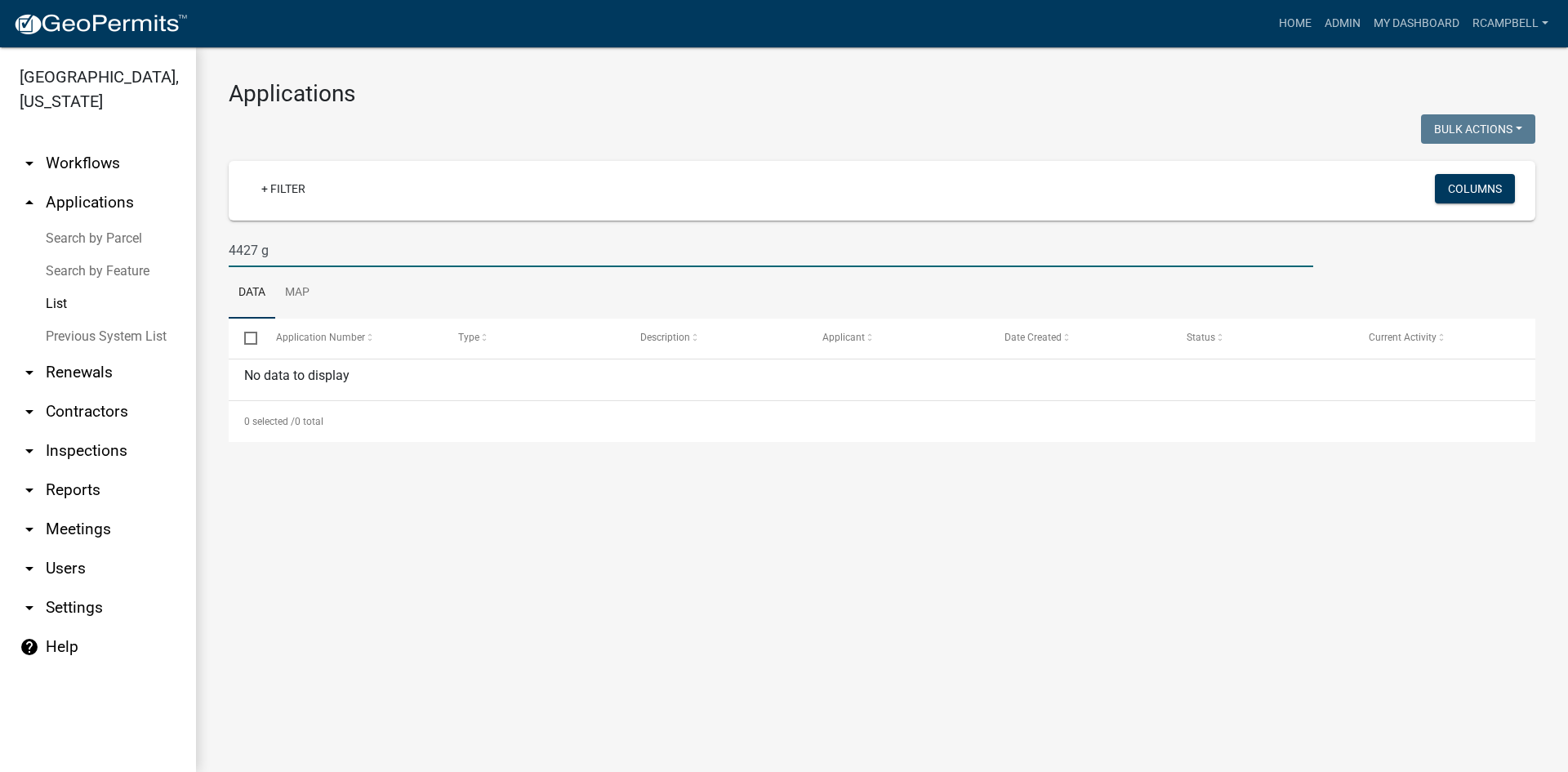
type input "4427"
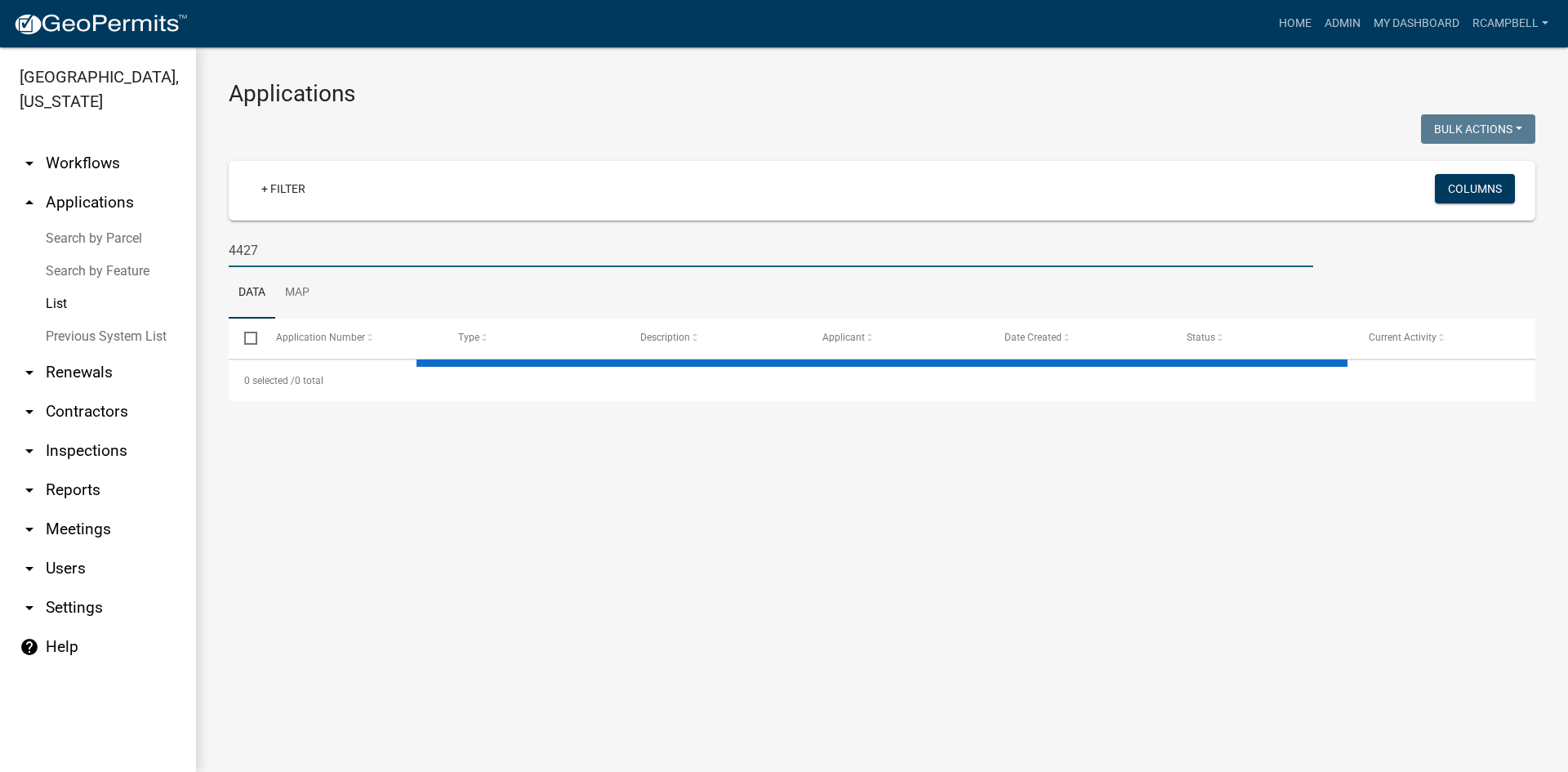
select select "3: 100"
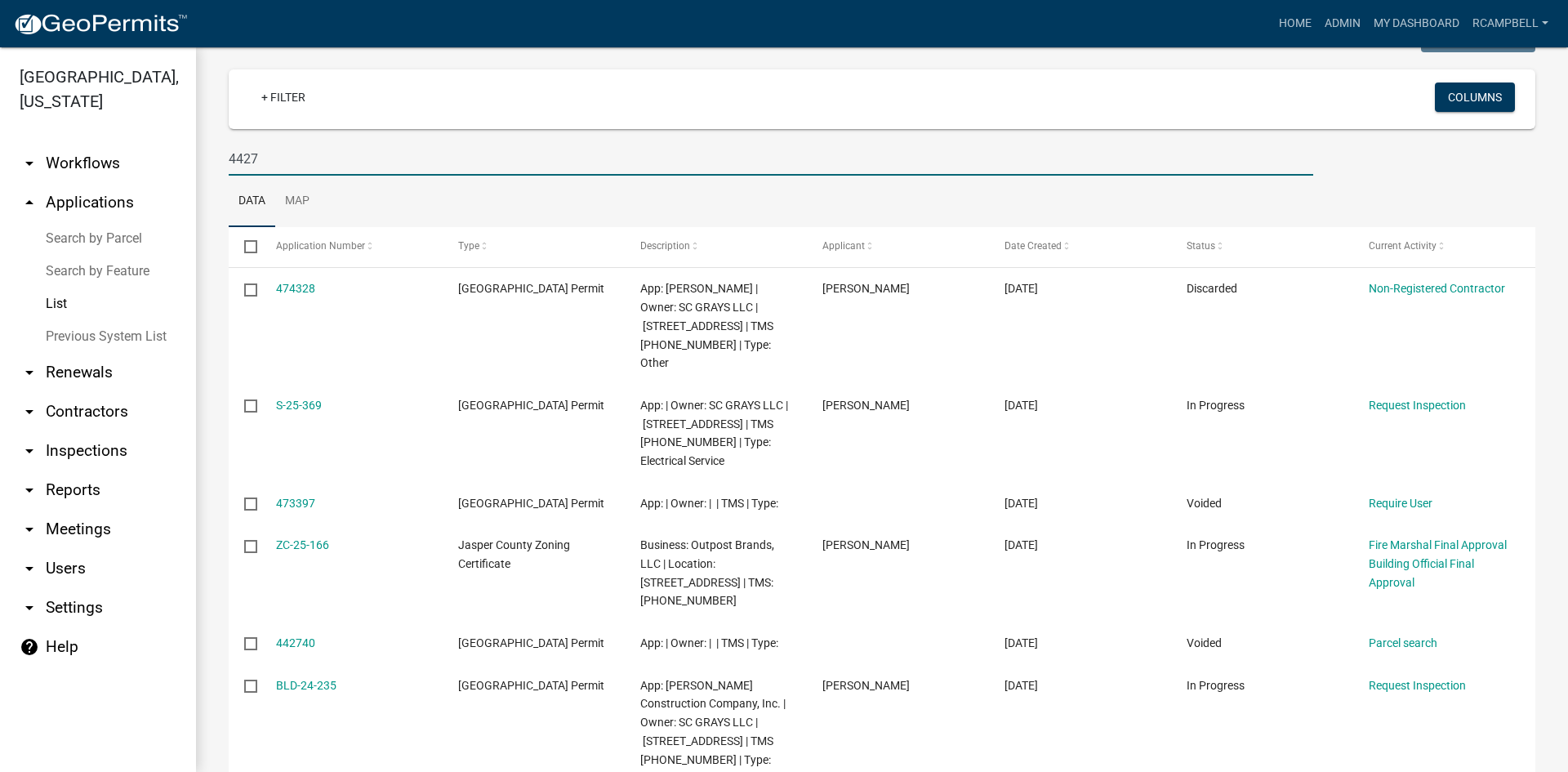
scroll to position [82, 0]
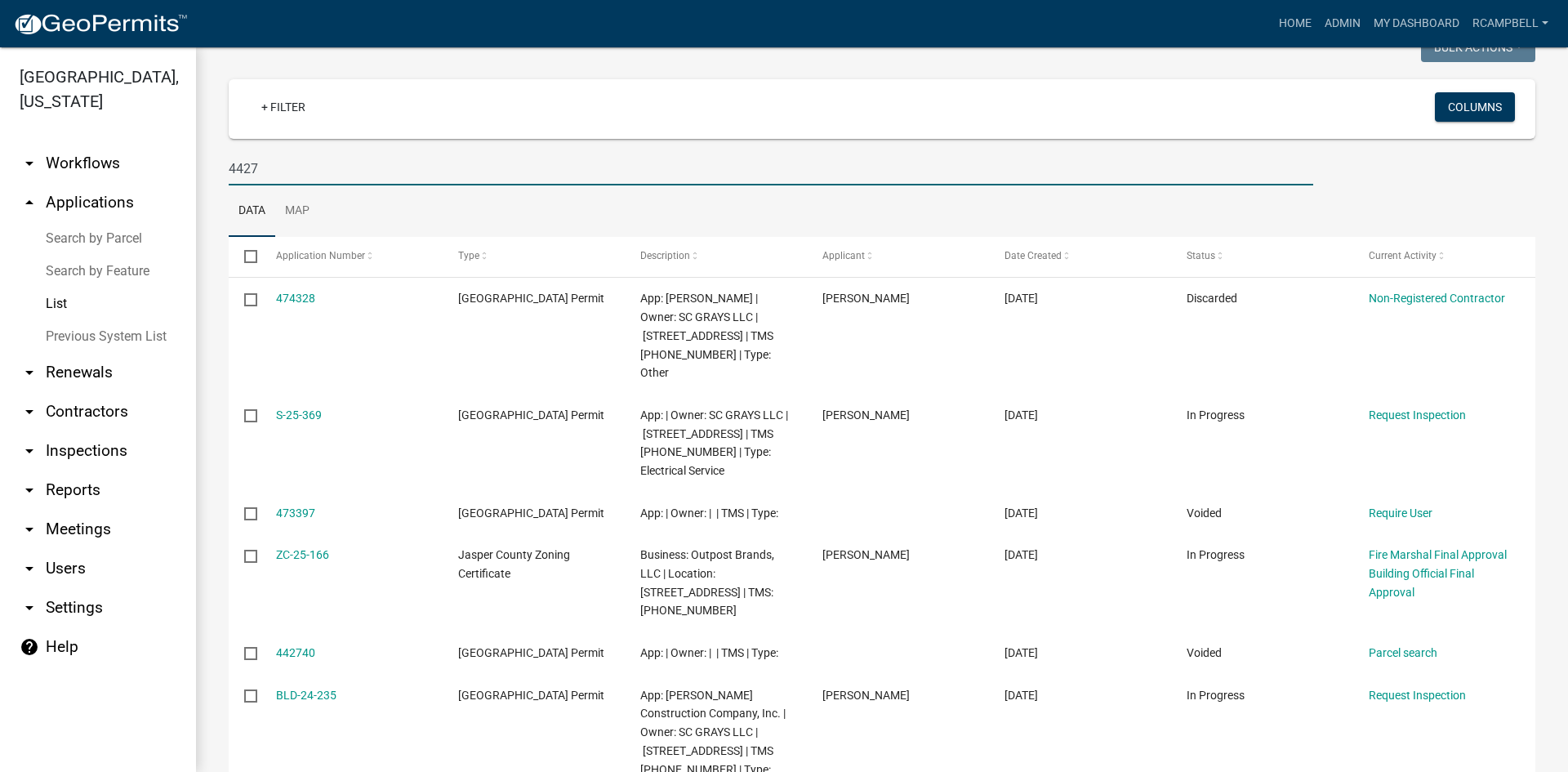
type input "4427"
